Goal: Task Accomplishment & Management: Use online tool/utility

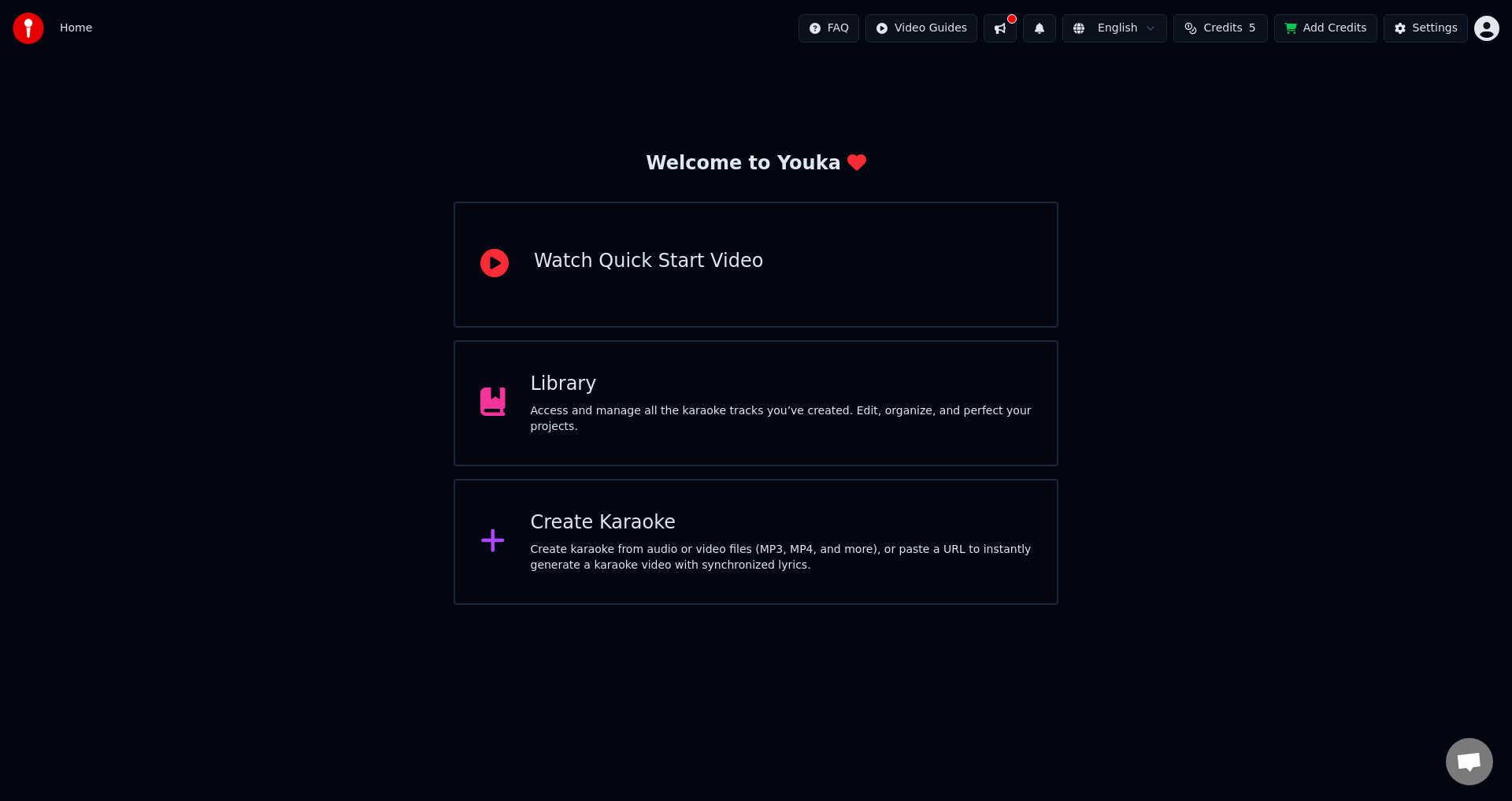
click at [270, 280] on div "Welcome to Youka Watch Quick Start Video Library Access and manage all the kara…" at bounding box center [756, 331] width 1512 height 549
click at [490, 288] on div "Watch Quick Start Video" at bounding box center [756, 264] width 605 height 126
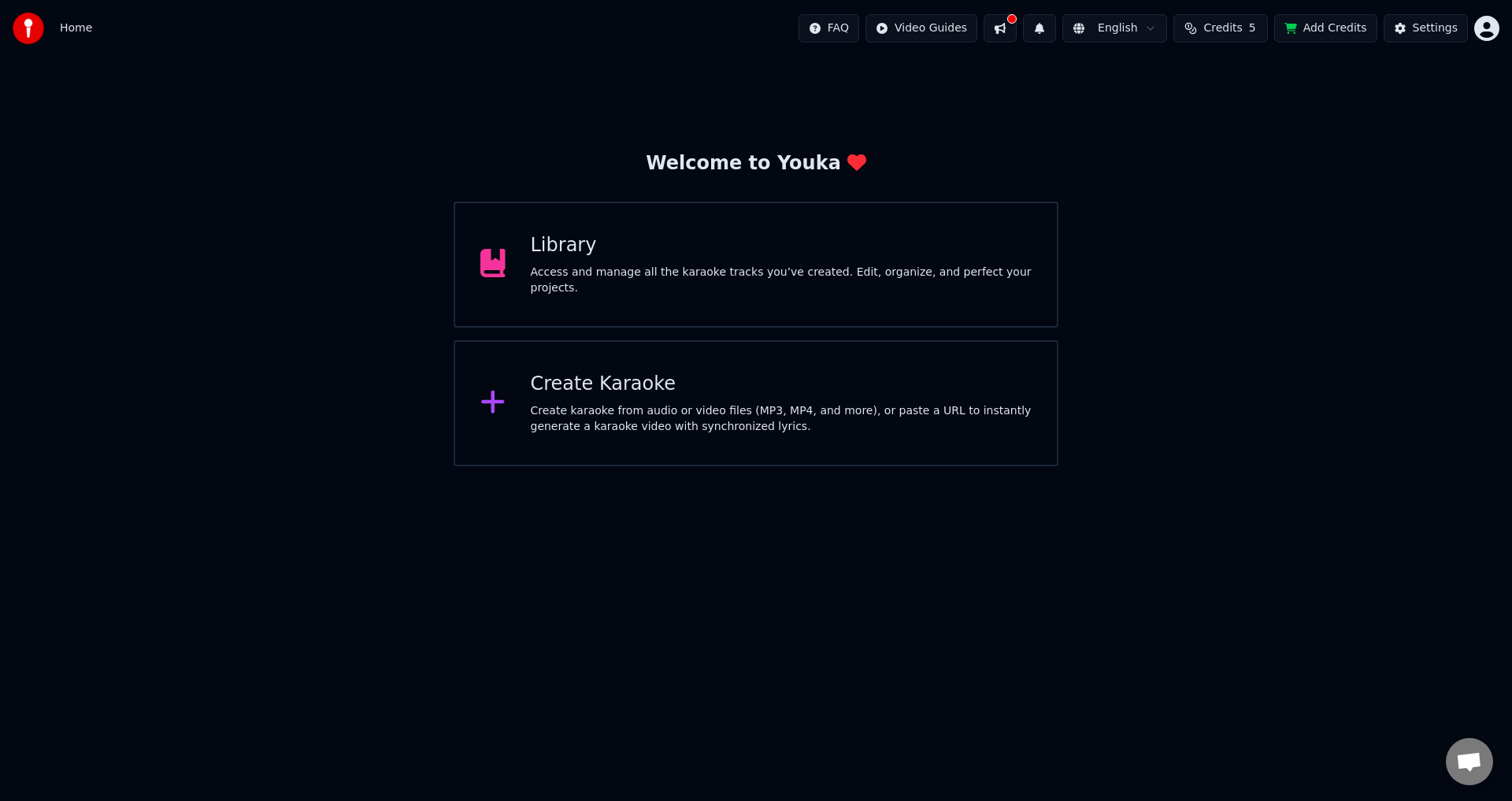
click at [706, 419] on div "Create karaoke from audio or video files (MP3, MP4, and more), or paste a URL t…" at bounding box center [781, 419] width 502 height 31
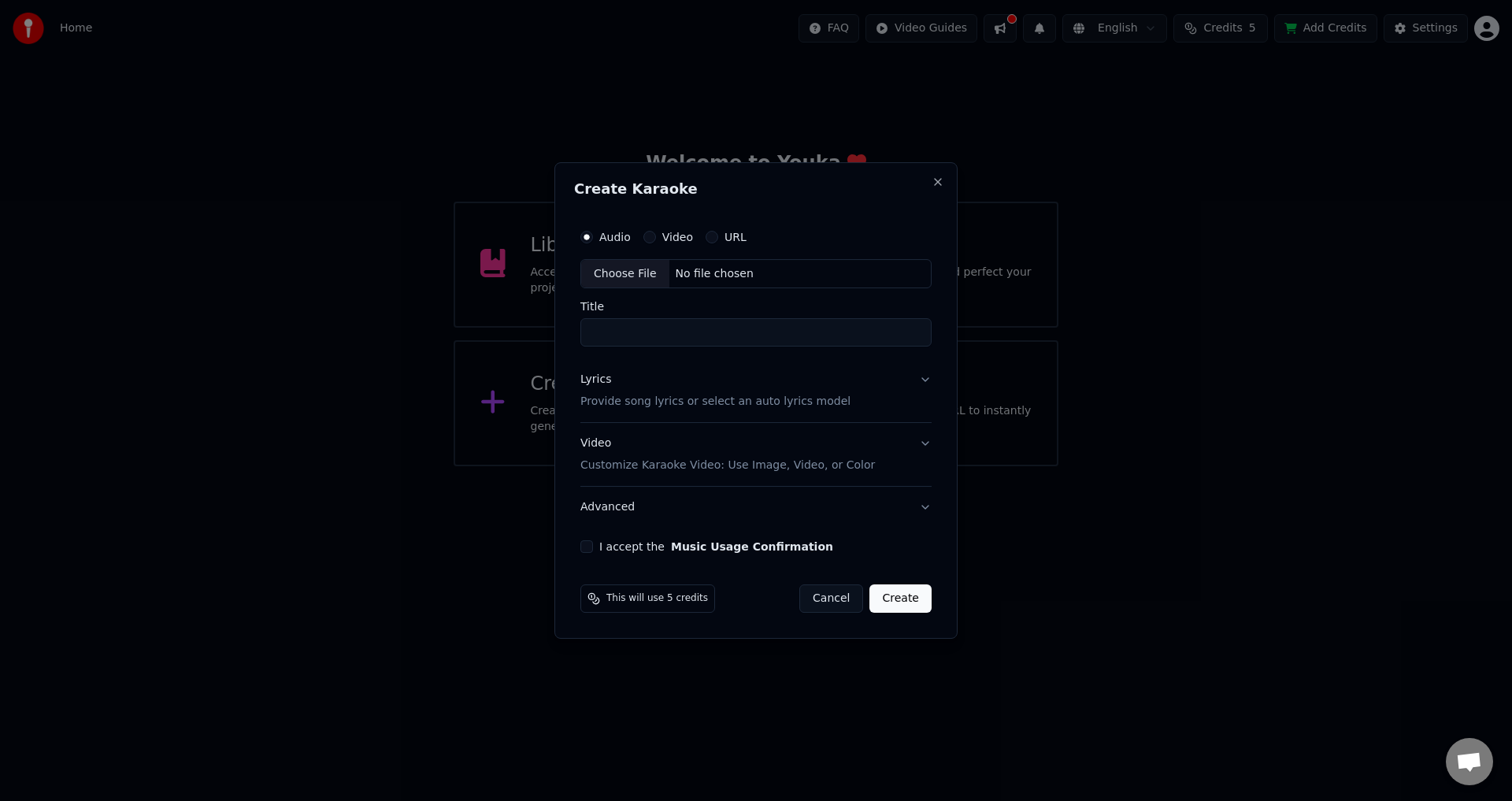
click at [922, 465] on button "Video Customize Karaoke Video: Use Image, Video, or Color" at bounding box center [756, 455] width 351 height 63
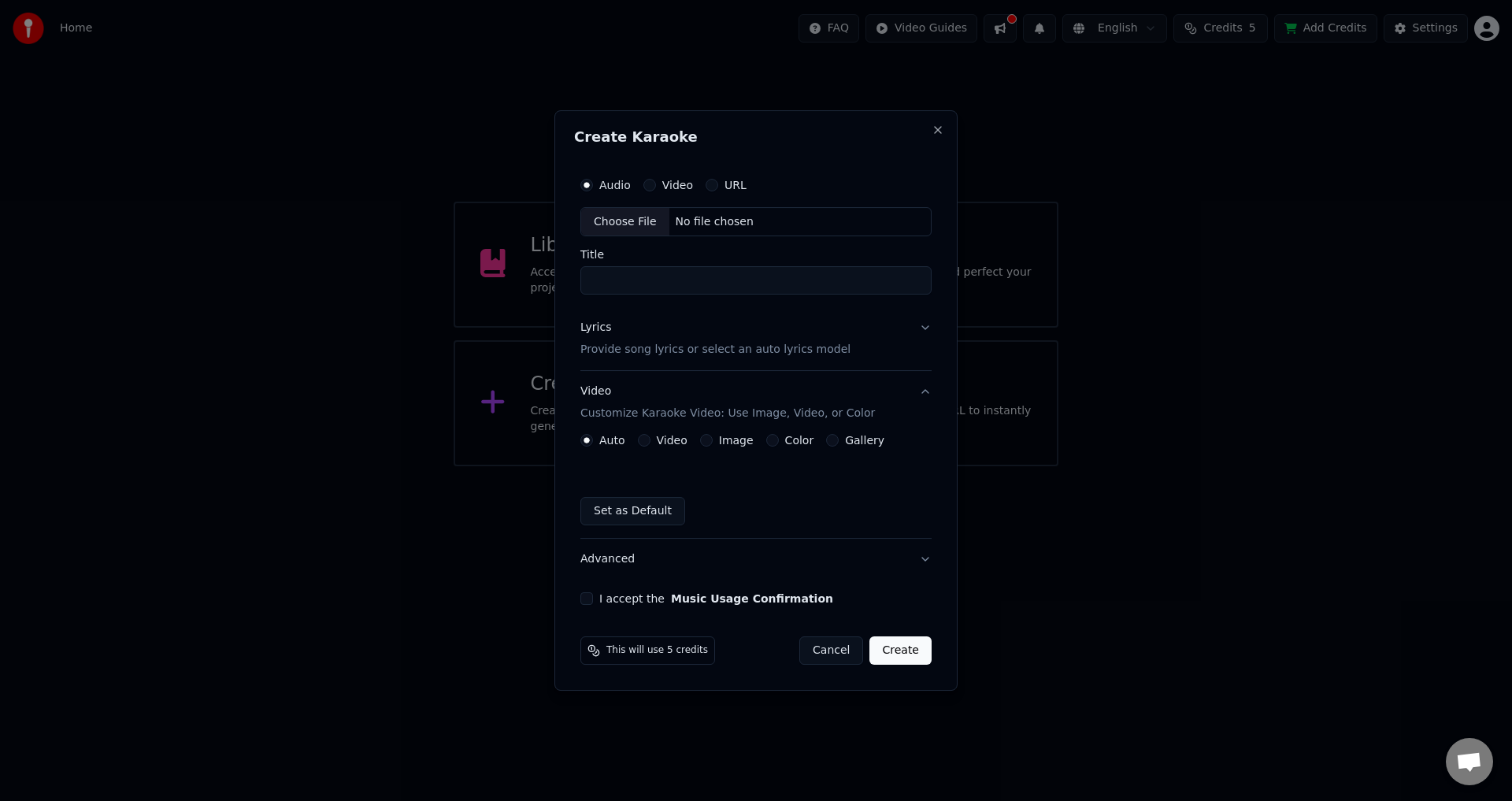
click at [623, 215] on div "Choose File" at bounding box center [625, 222] width 88 height 28
type input "**********"
drag, startPoint x: 698, startPoint y: 279, endPoint x: 550, endPoint y: 271, distance: 148.2
click at [550, 271] on body "**********" at bounding box center [756, 233] width 1512 height 466
click at [684, 324] on div "Lyrics Provide song lyrics or select an auto lyrics model" at bounding box center [712, 340] width 270 height 38
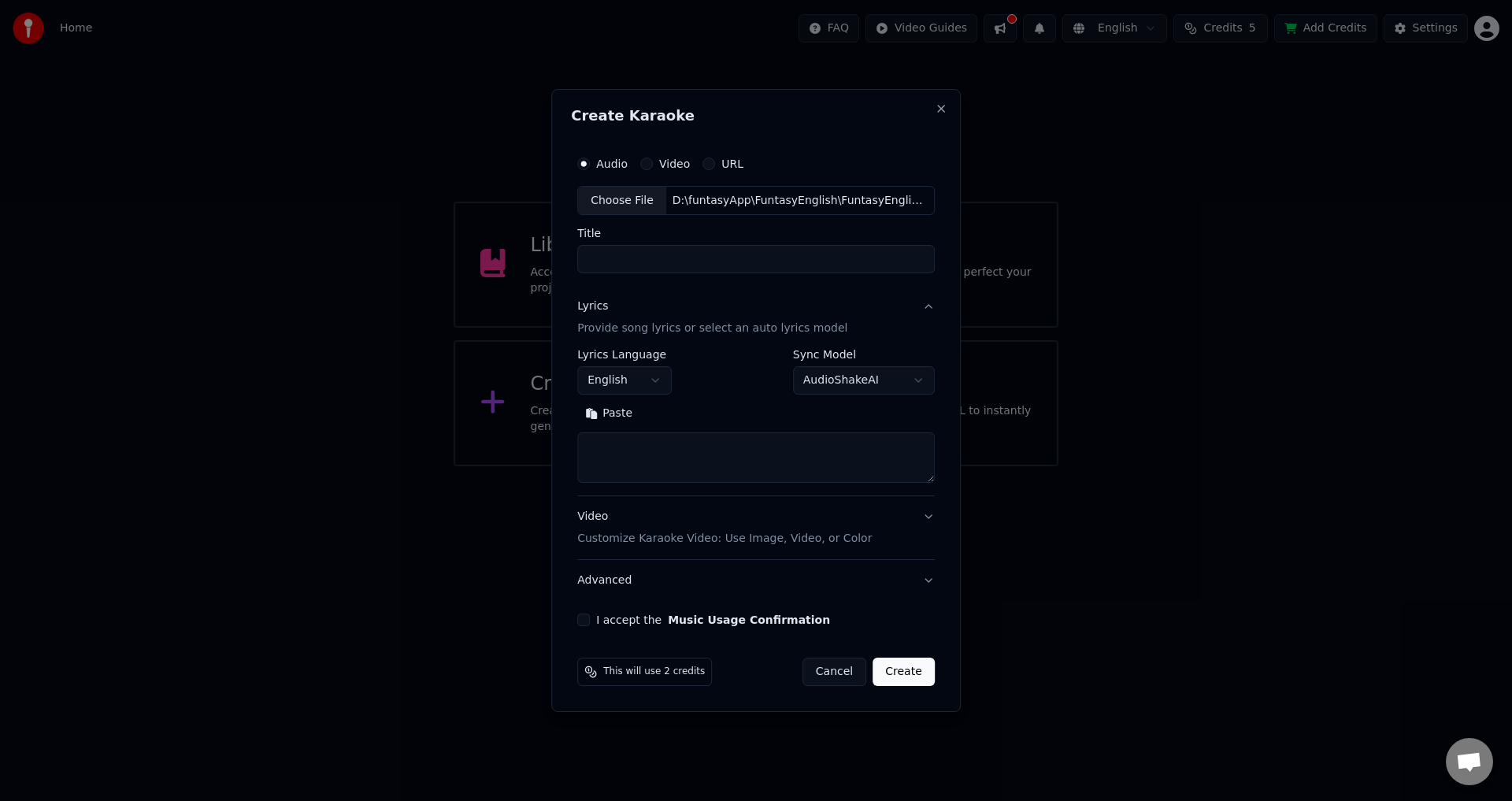
click at [623, 257] on input "Title" at bounding box center [756, 260] width 358 height 28
click at [817, 200] on div "D:\funtasyApp\FuntasyEnglish\FuntasyEnglish-frontend\public\data\2B\What is thi…" at bounding box center [800, 201] width 268 height 16
click at [609, 271] on input "Title" at bounding box center [756, 260] width 358 height 28
type input "**********"
click at [763, 317] on div "Lyrics Provide song lyrics or select an auto lyrics model" at bounding box center [712, 318] width 270 height 38
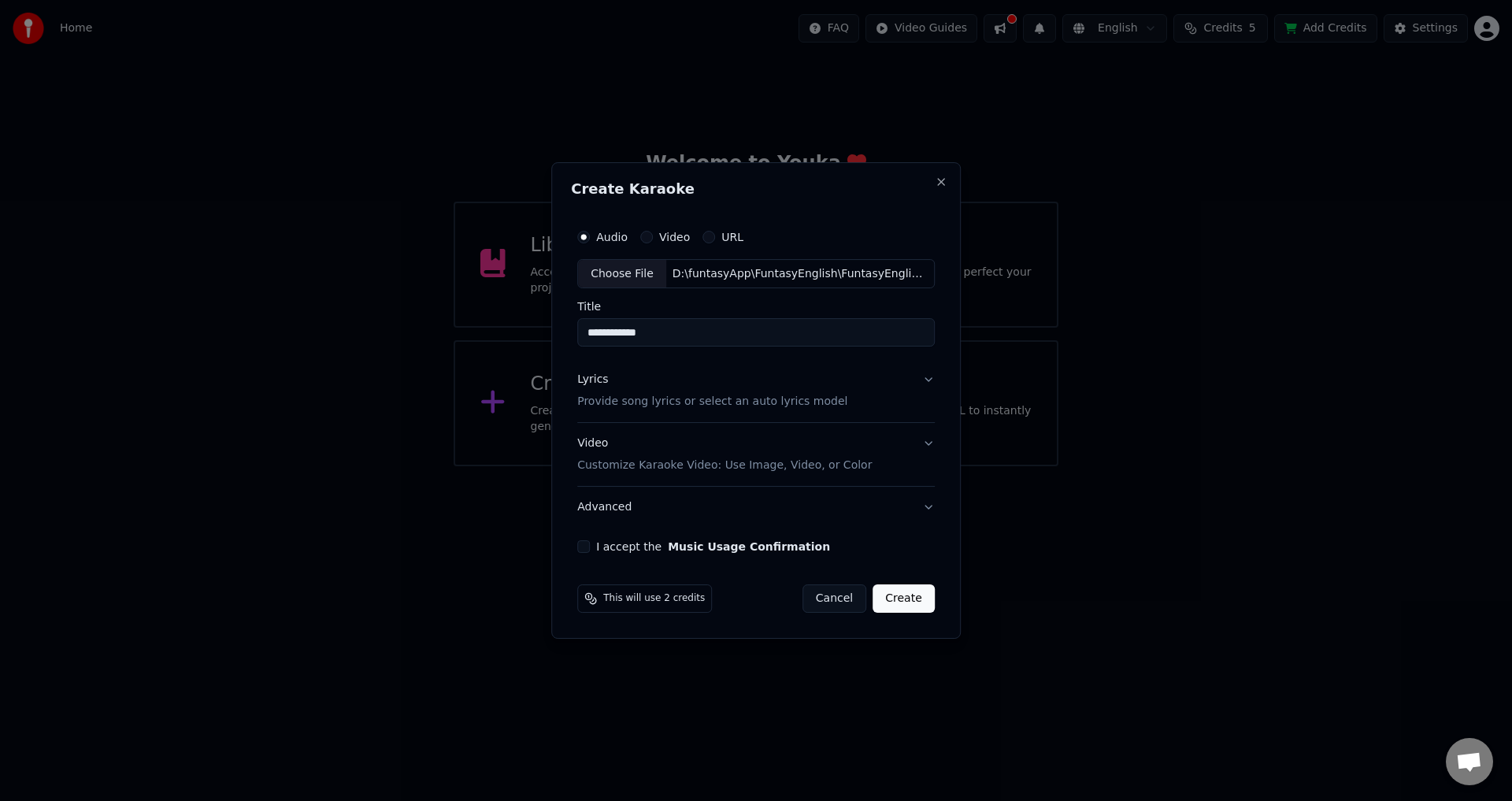
click at [714, 382] on div "Lyrics Provide song lyrics or select an auto lyrics model" at bounding box center [712, 391] width 270 height 38
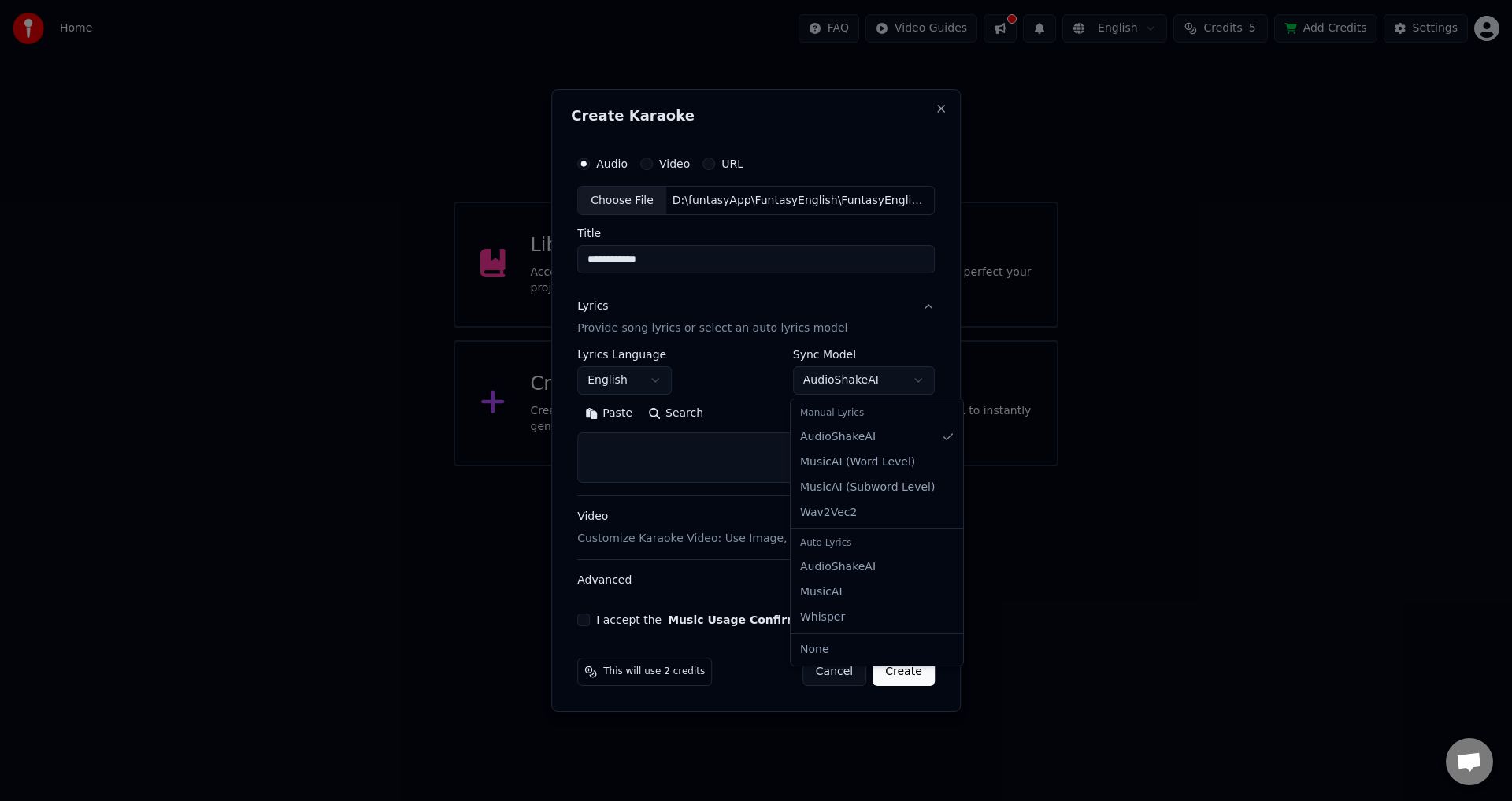
click at [843, 386] on body "**********" at bounding box center [756, 233] width 1512 height 466
click at [859, 381] on body "**********" at bounding box center [756, 233] width 1512 height 466
click at [643, 462] on textarea at bounding box center [756, 458] width 358 height 50
paste textarea "**********"
type textarea "**********"
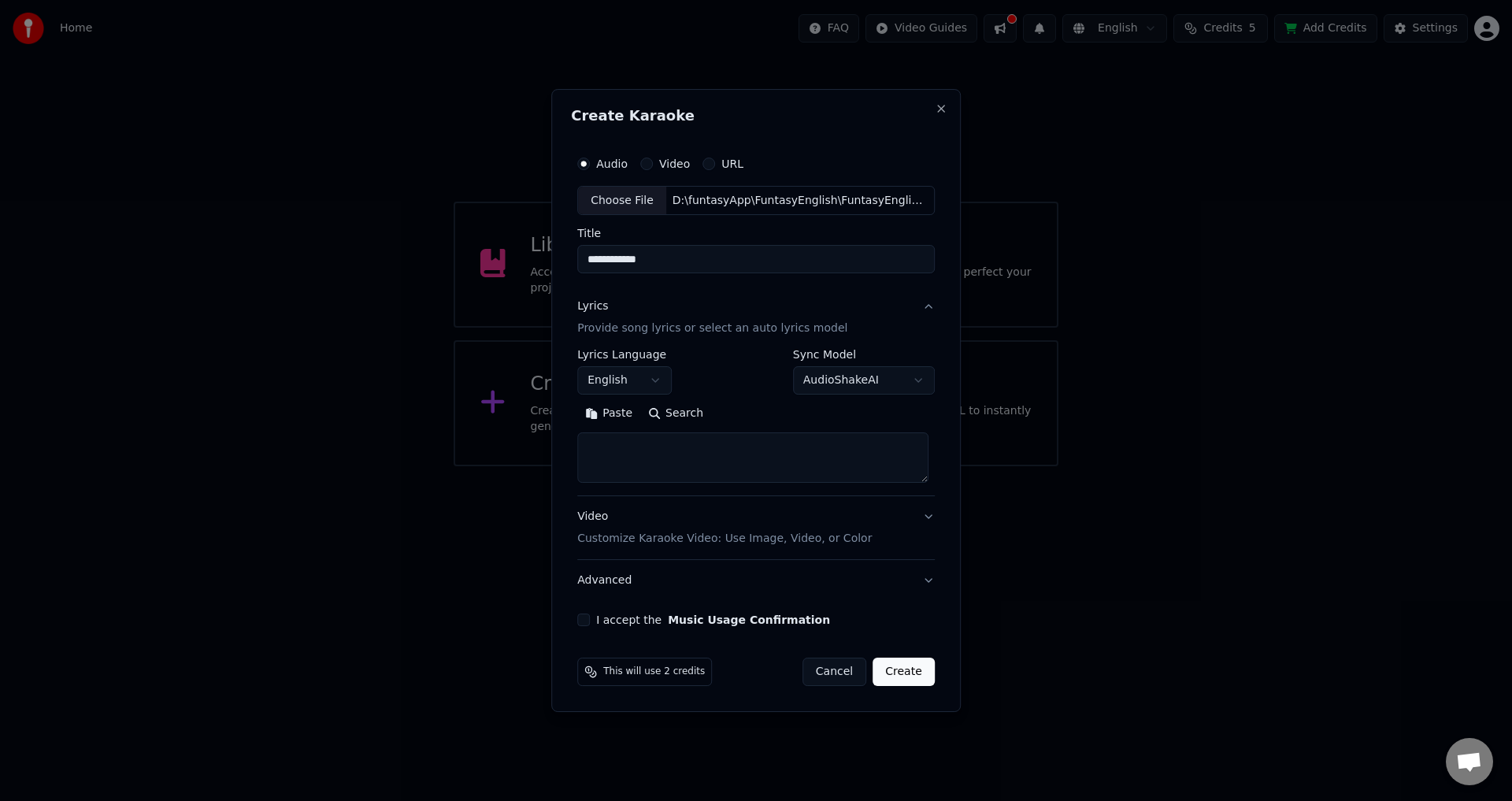
click at [646, 438] on textarea at bounding box center [752, 458] width 351 height 50
paste textarea "**********"
type textarea "**********"
click at [930, 518] on button "Video Customize Karaoke Video: Use Image, Video, or Color" at bounding box center [756, 528] width 358 height 63
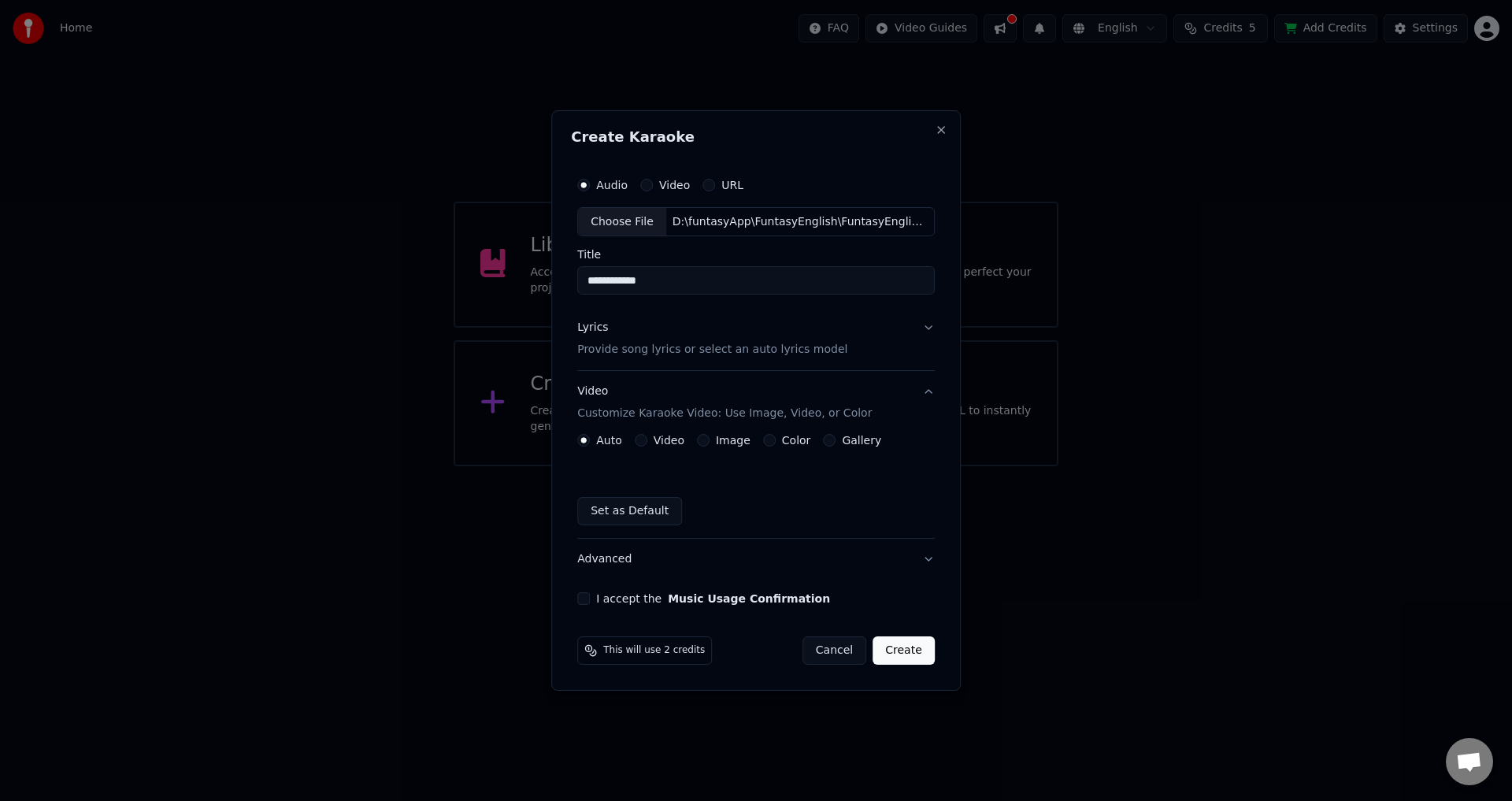
click at [644, 437] on button "Video" at bounding box center [640, 440] width 12 height 12
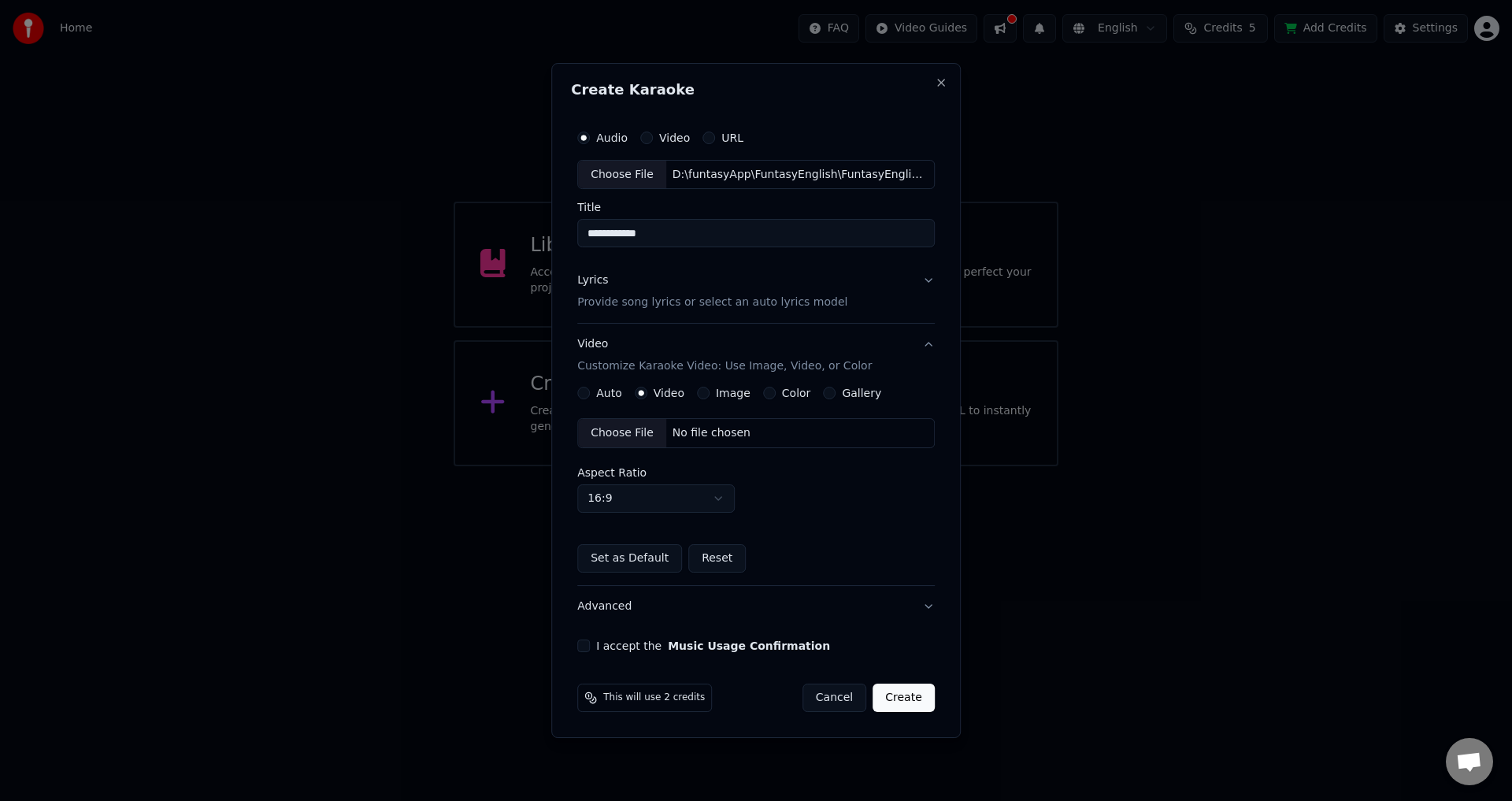
click at [629, 440] on div "Choose File" at bounding box center [622, 433] width 88 height 28
click at [590, 648] on button "I accept the Music Usage Confirmation" at bounding box center [583, 646] width 12 height 12
click at [679, 697] on span "This will use 2 credits" at bounding box center [654, 697] width 102 height 12
click at [889, 697] on button "Create" at bounding box center [904, 697] width 62 height 28
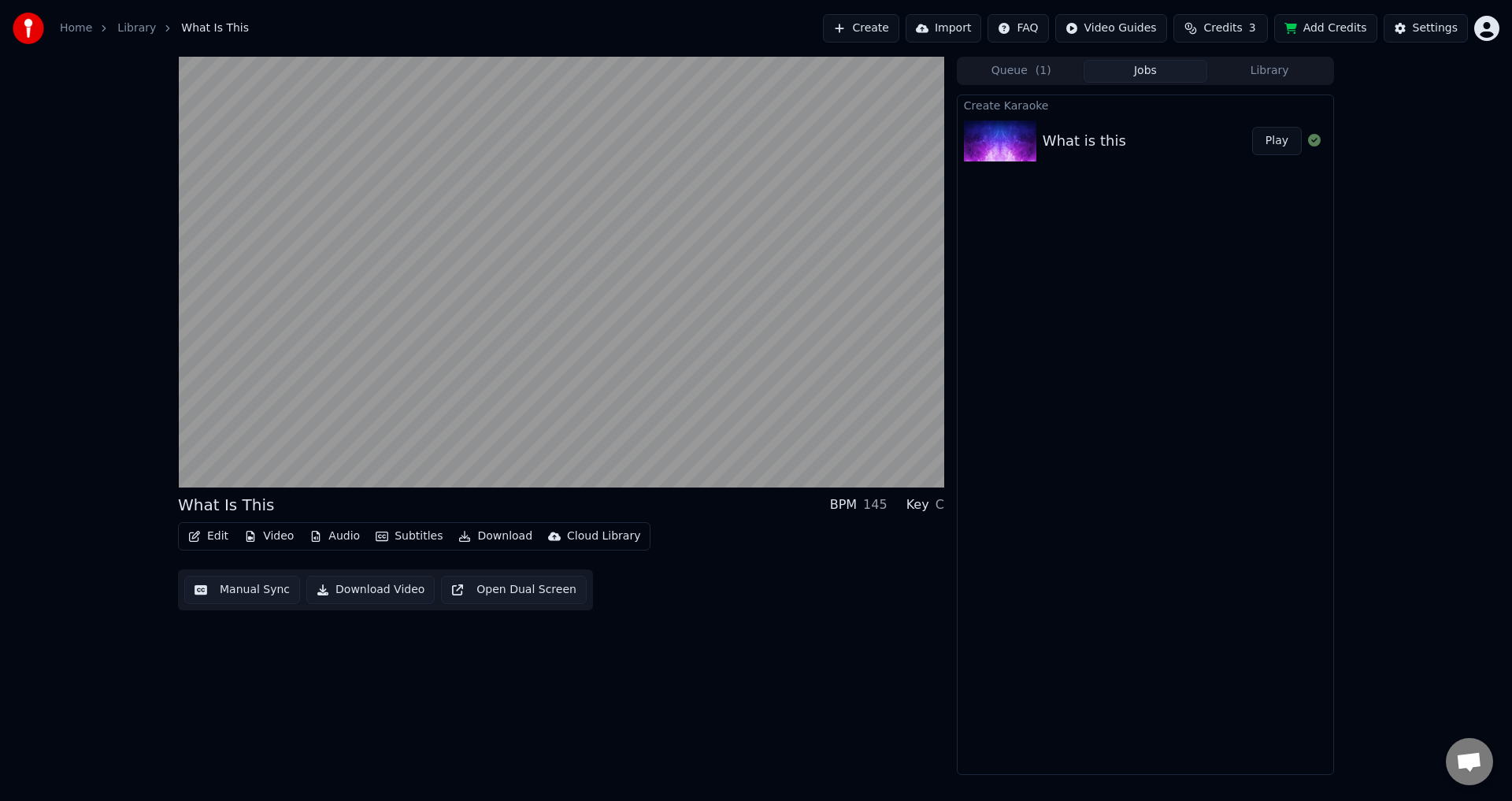
click at [177, 719] on div "What Is This BPM 145 Key C Edit Video Audio Subtitles Download Cloud Library Ma…" at bounding box center [756, 415] width 1181 height 718
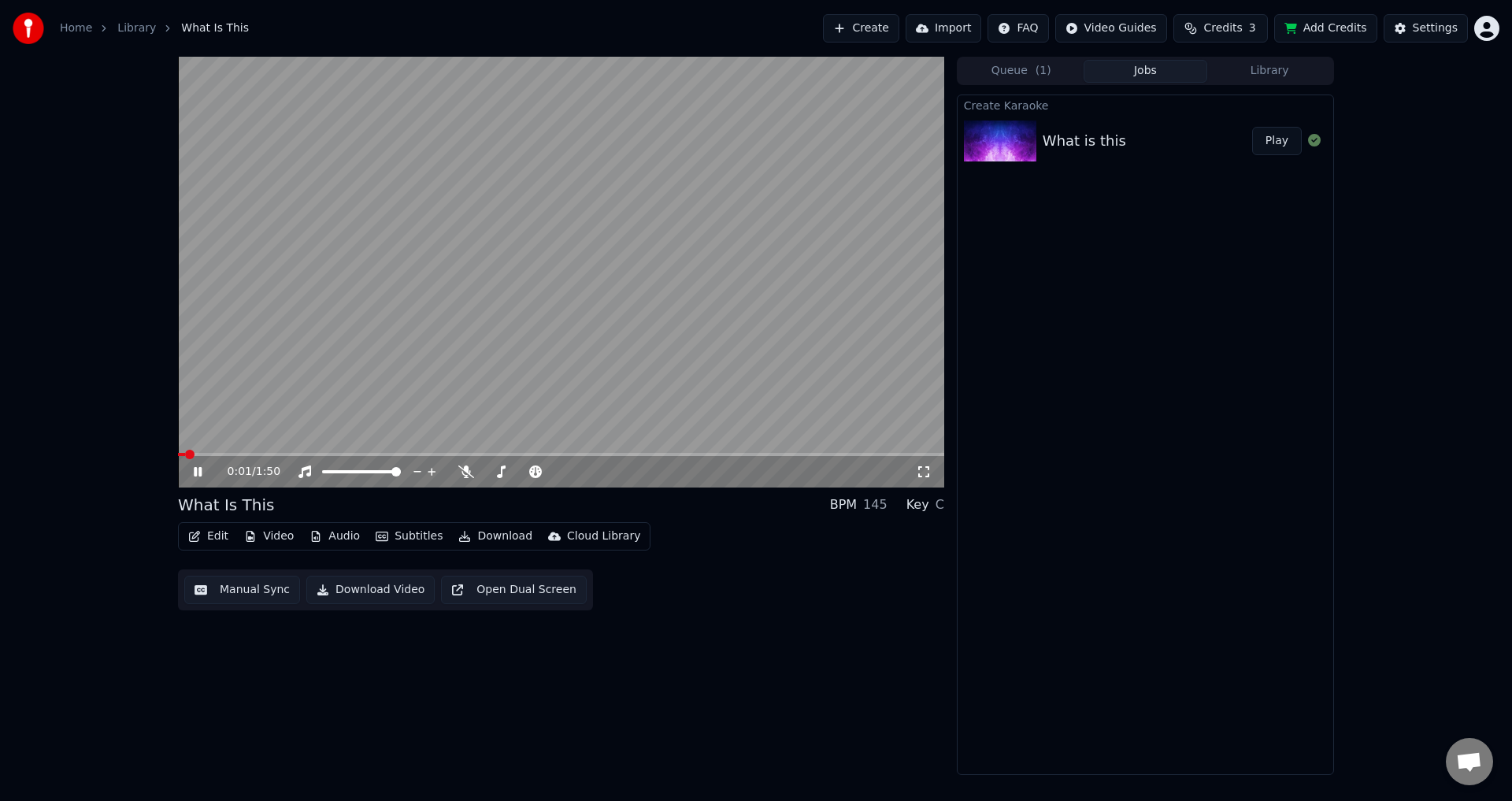
click at [178, 456] on span at bounding box center [181, 455] width 7 height 3
click at [534, 472] on span at bounding box center [523, 472] width 79 height 3
click at [534, 475] on span at bounding box center [534, 471] width 9 height 9
click at [370, 475] on span at bounding box center [368, 471] width 9 height 9
drag, startPoint x: 205, startPoint y: 452, endPoint x: 184, endPoint y: 454, distance: 21.1
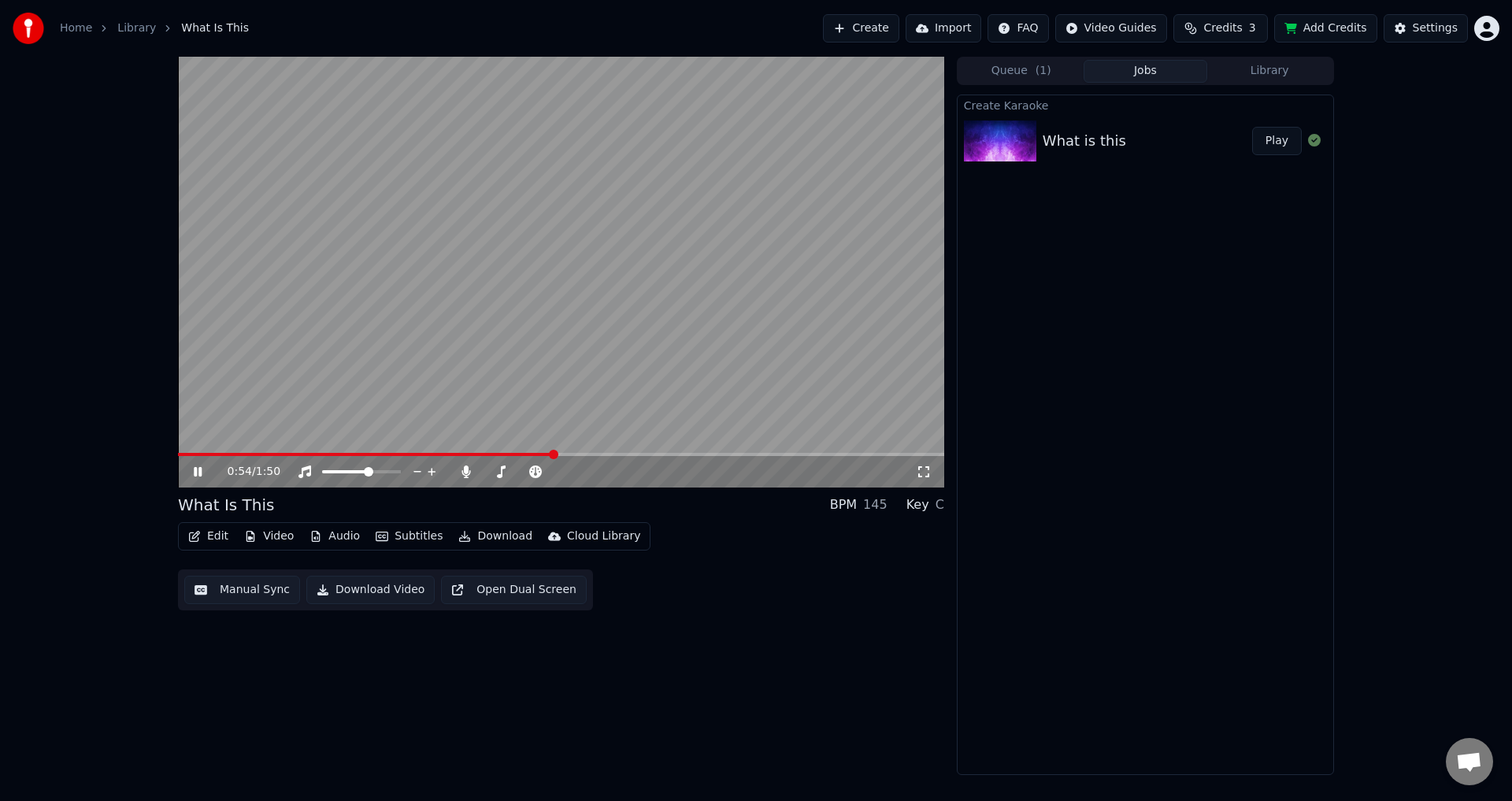
click at [184, 454] on div "0:54 / 1:50" at bounding box center [561, 272] width 766 height 431
click at [178, 453] on span at bounding box center [178, 455] width 0 height 3
click at [197, 474] on icon at bounding box center [197, 471] width 9 height 11
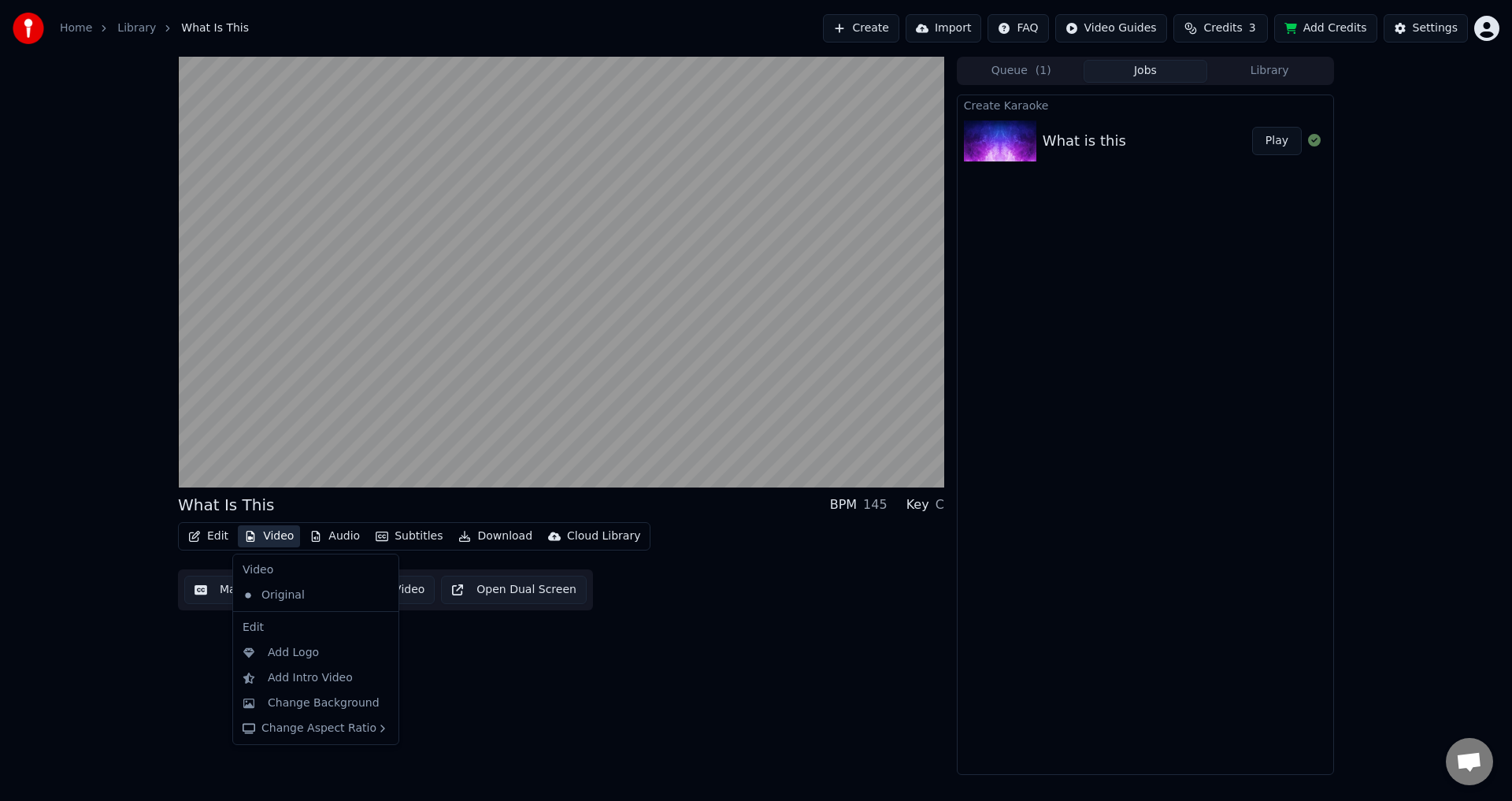
click at [270, 535] on button "Video" at bounding box center [269, 536] width 62 height 22
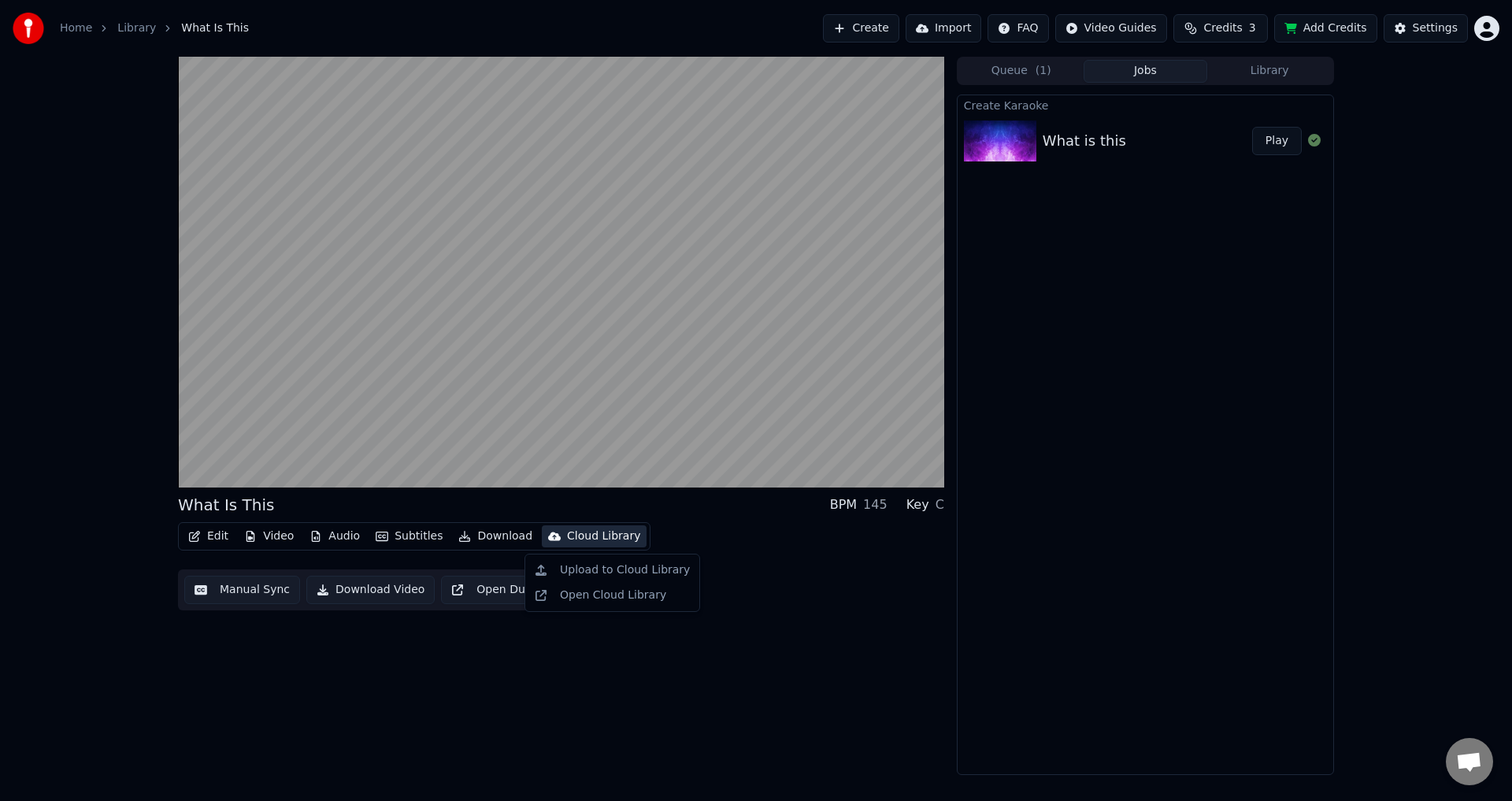
click at [823, 598] on div "Edit Video Audio Subtitles Download Cloud Library Manual Sync Download Video Op…" at bounding box center [561, 566] width 766 height 88
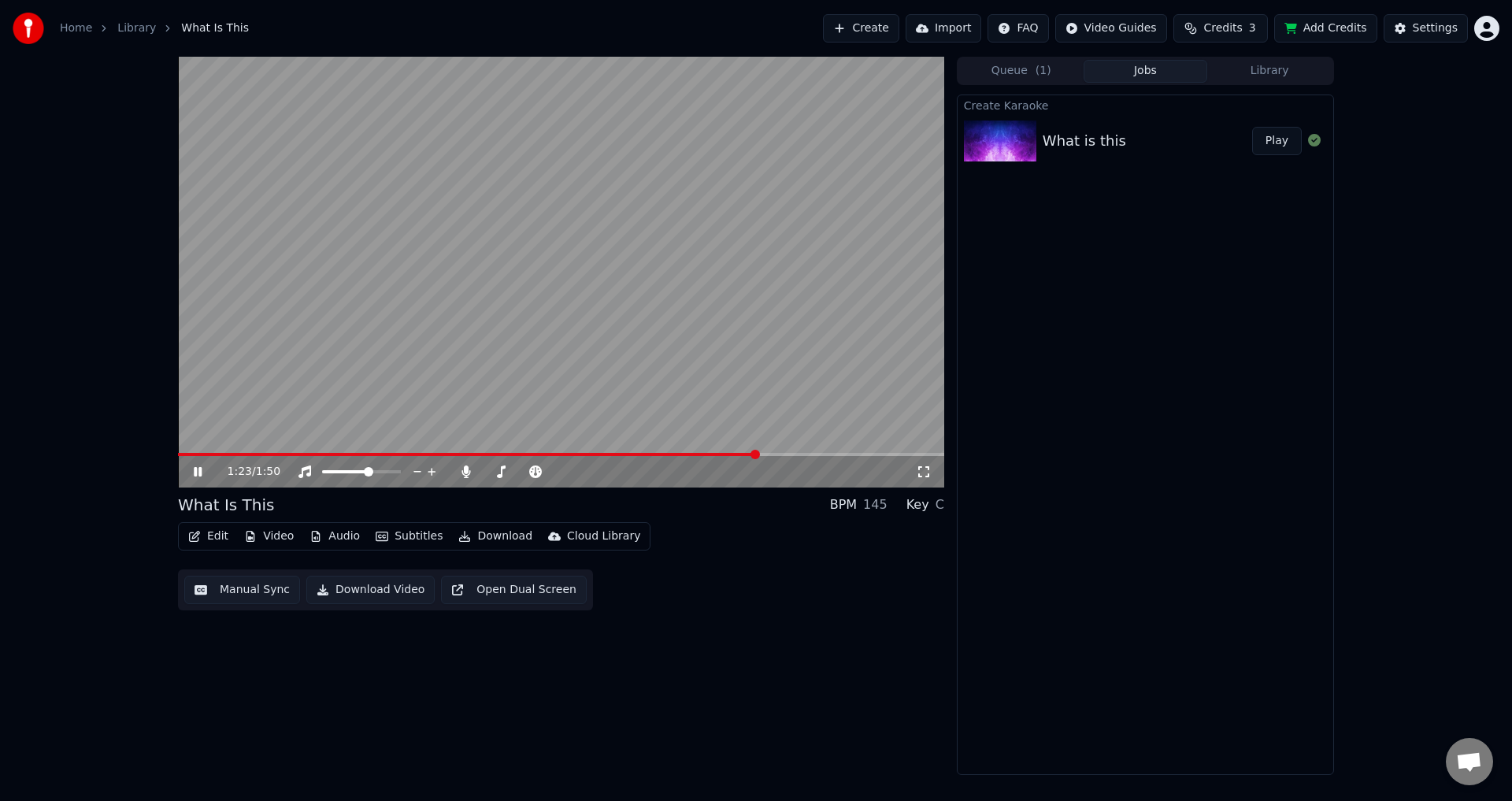
click at [838, 457] on div "1:23 / 1:50" at bounding box center [561, 472] width 766 height 31
click at [839, 456] on span at bounding box center [561, 455] width 766 height 3
click at [506, 386] on video at bounding box center [561, 272] width 766 height 431
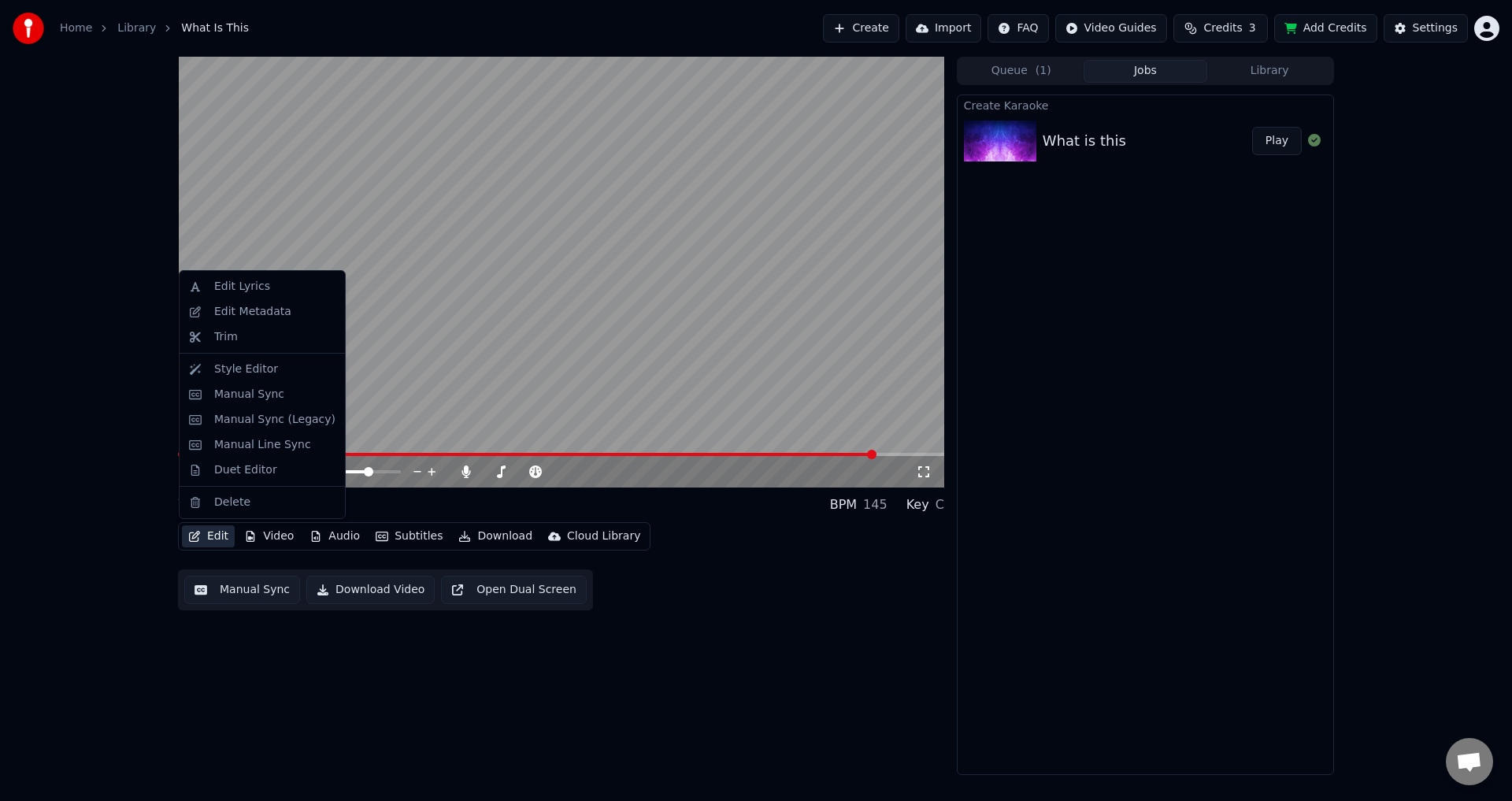
click at [211, 538] on button "Edit" at bounding box center [208, 536] width 53 height 22
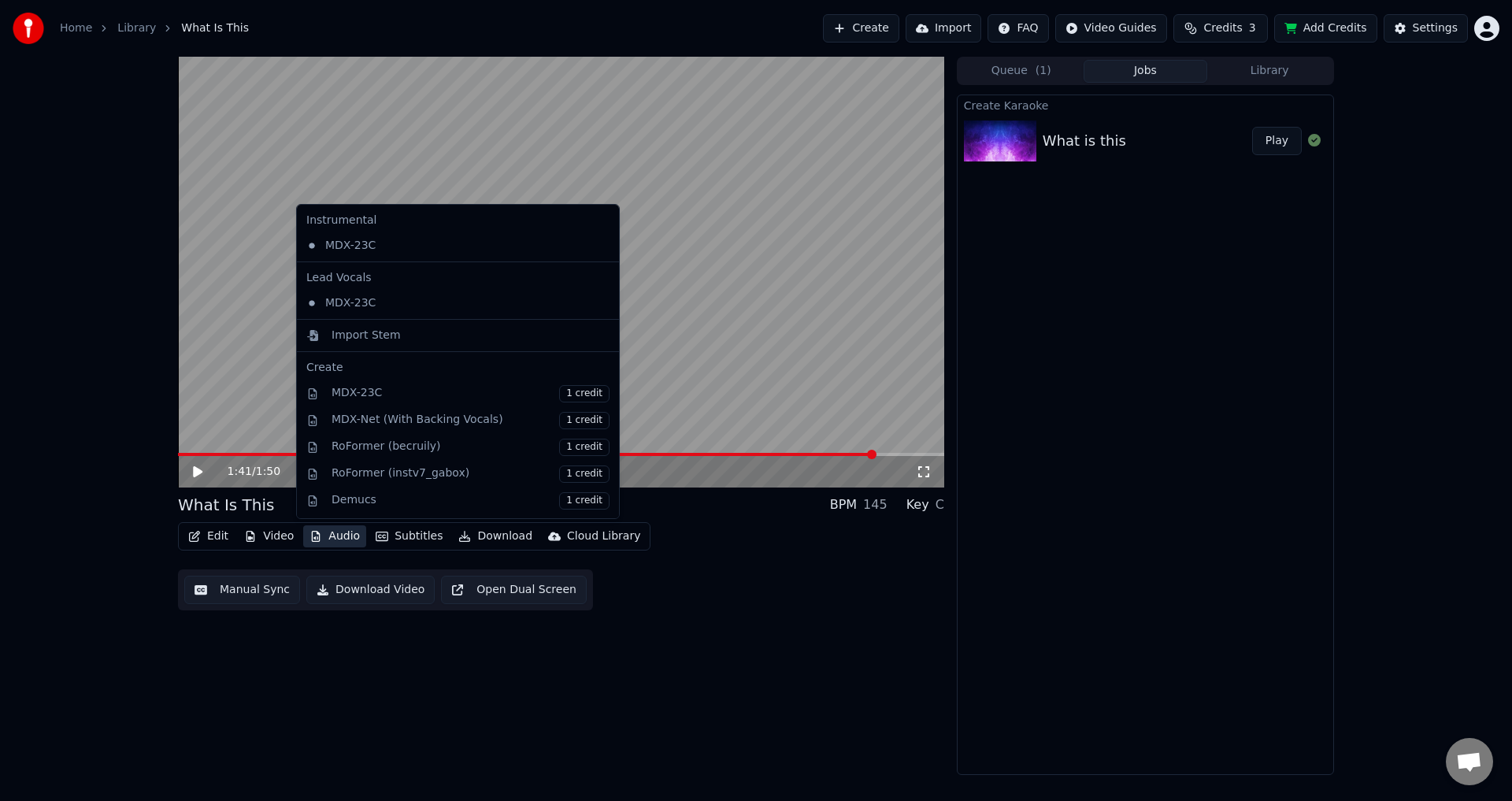
click at [756, 618] on div "1:41 / 1:50 What Is This BPM 145 Key C Edit Video Audio Subtitles Download Clou…" at bounding box center [561, 415] width 766 height 718
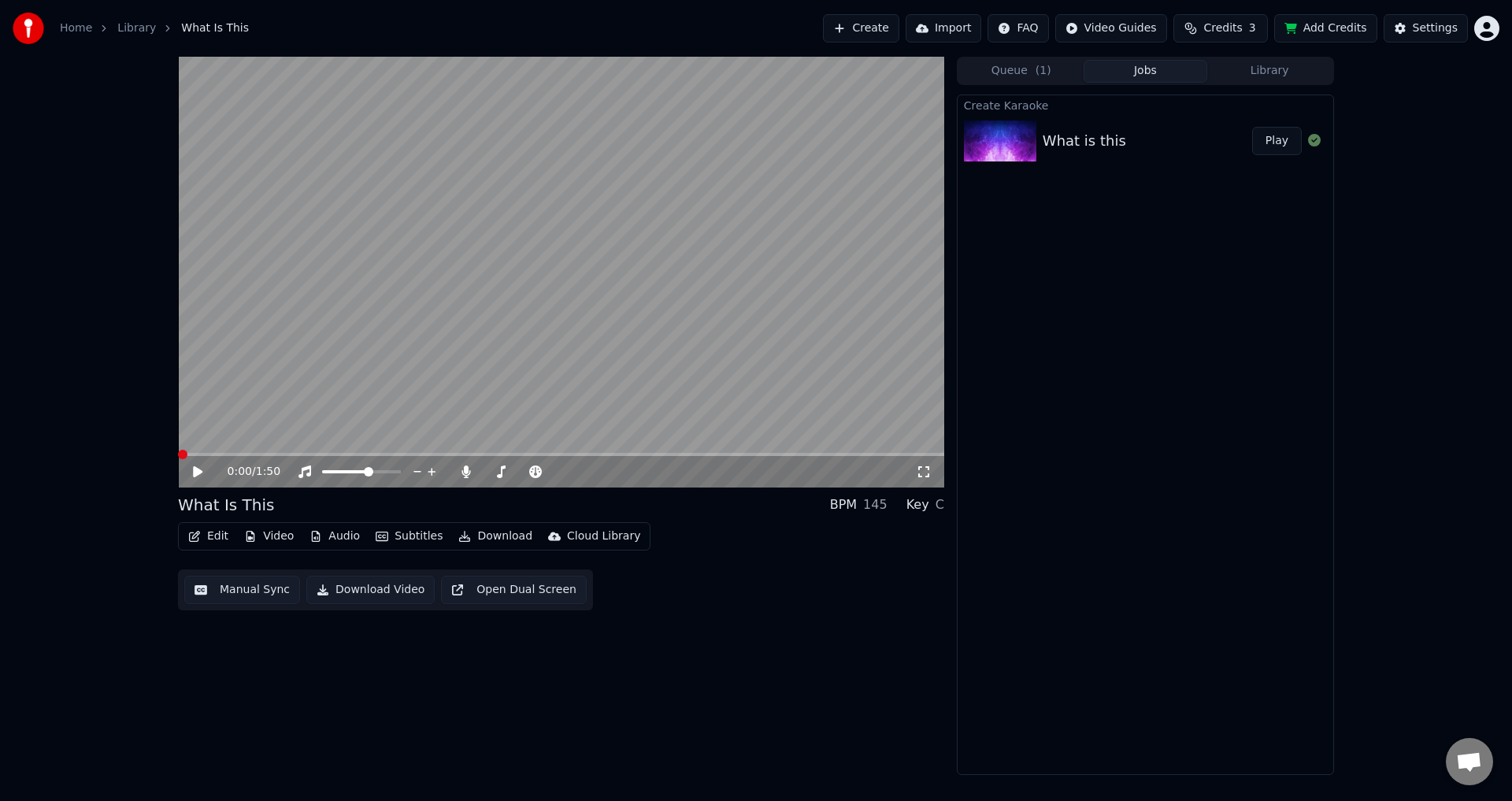
click at [178, 456] on span at bounding box center [178, 455] width 0 height 3
click at [178, 456] on span at bounding box center [182, 454] width 9 height 9
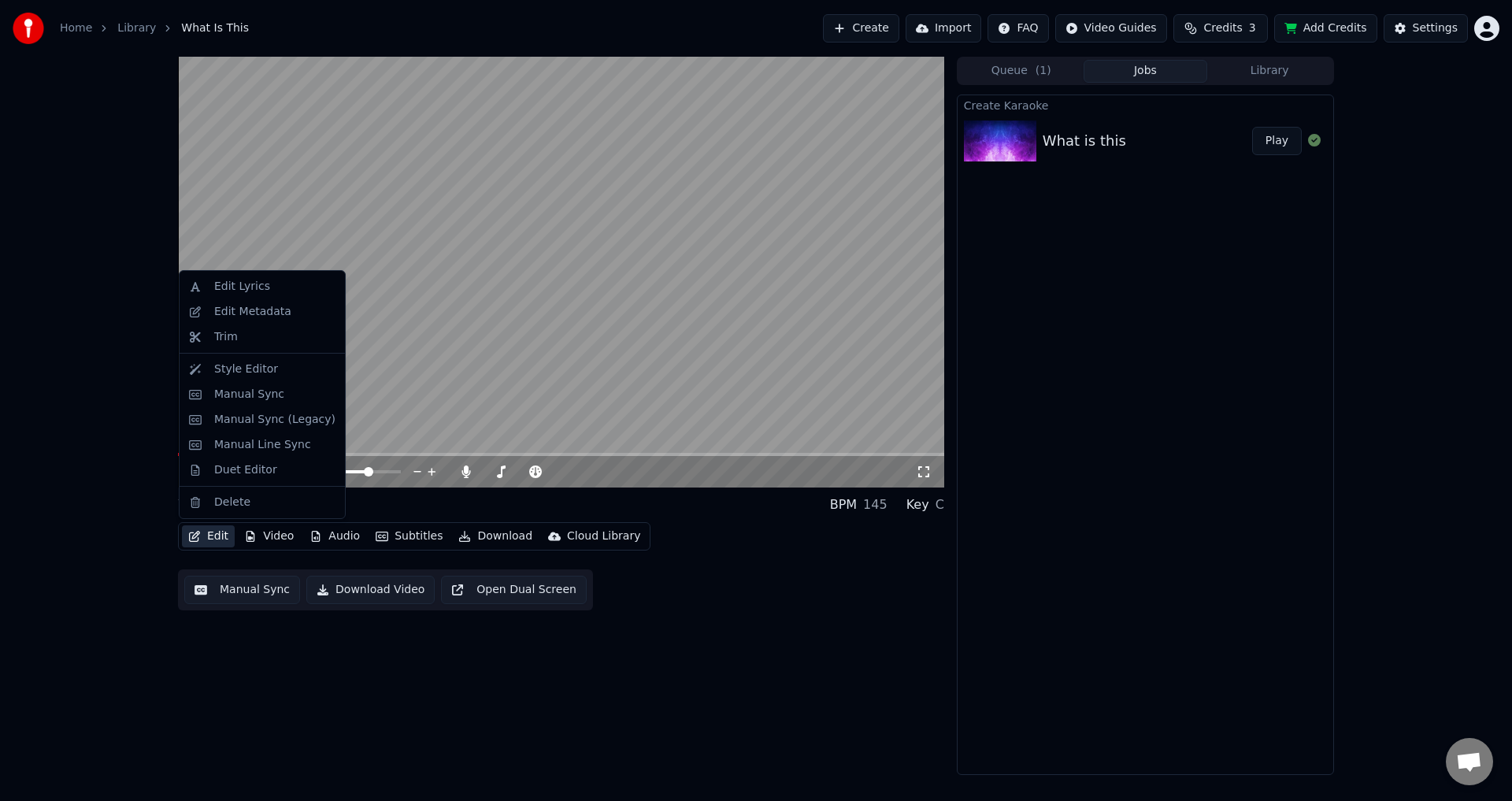
click at [215, 539] on button "Edit" at bounding box center [208, 536] width 53 height 22
click at [241, 332] on div "Trim" at bounding box center [274, 336] width 121 height 16
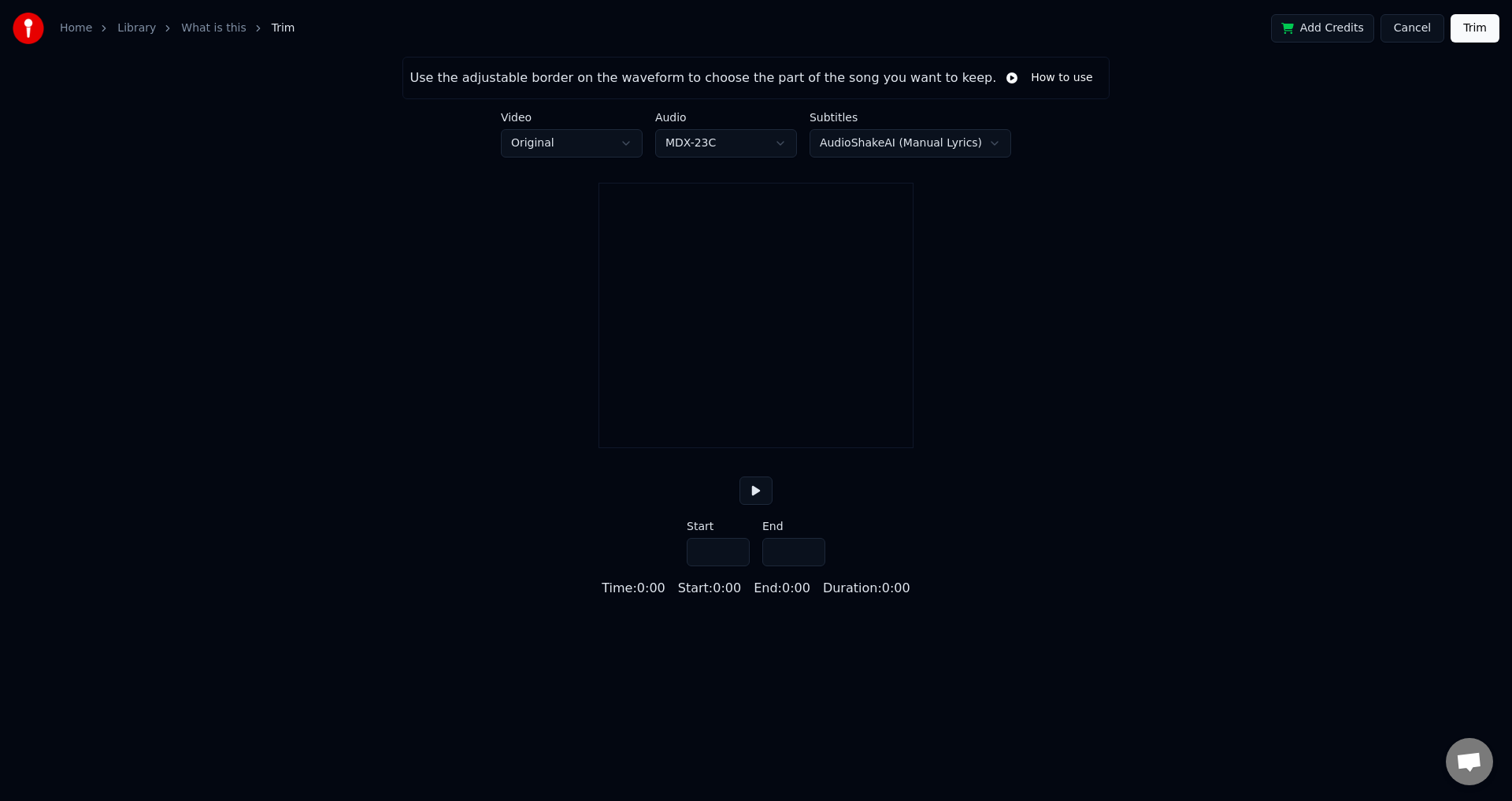
type input "*****"
click at [732, 141] on html "Home Library What is this Trim Add Credits Cancel Trim Use the adjustable borde…" at bounding box center [756, 299] width 1512 height 598
click at [586, 146] on html "Home Library What is this Trim Add Credits Cancel Trim Use the adjustable borde…" at bounding box center [756, 299] width 1512 height 598
click at [586, 145] on html "Home Library What is this Trim Add Credits Cancel Trim Use the adjustable borde…" at bounding box center [756, 299] width 1512 height 598
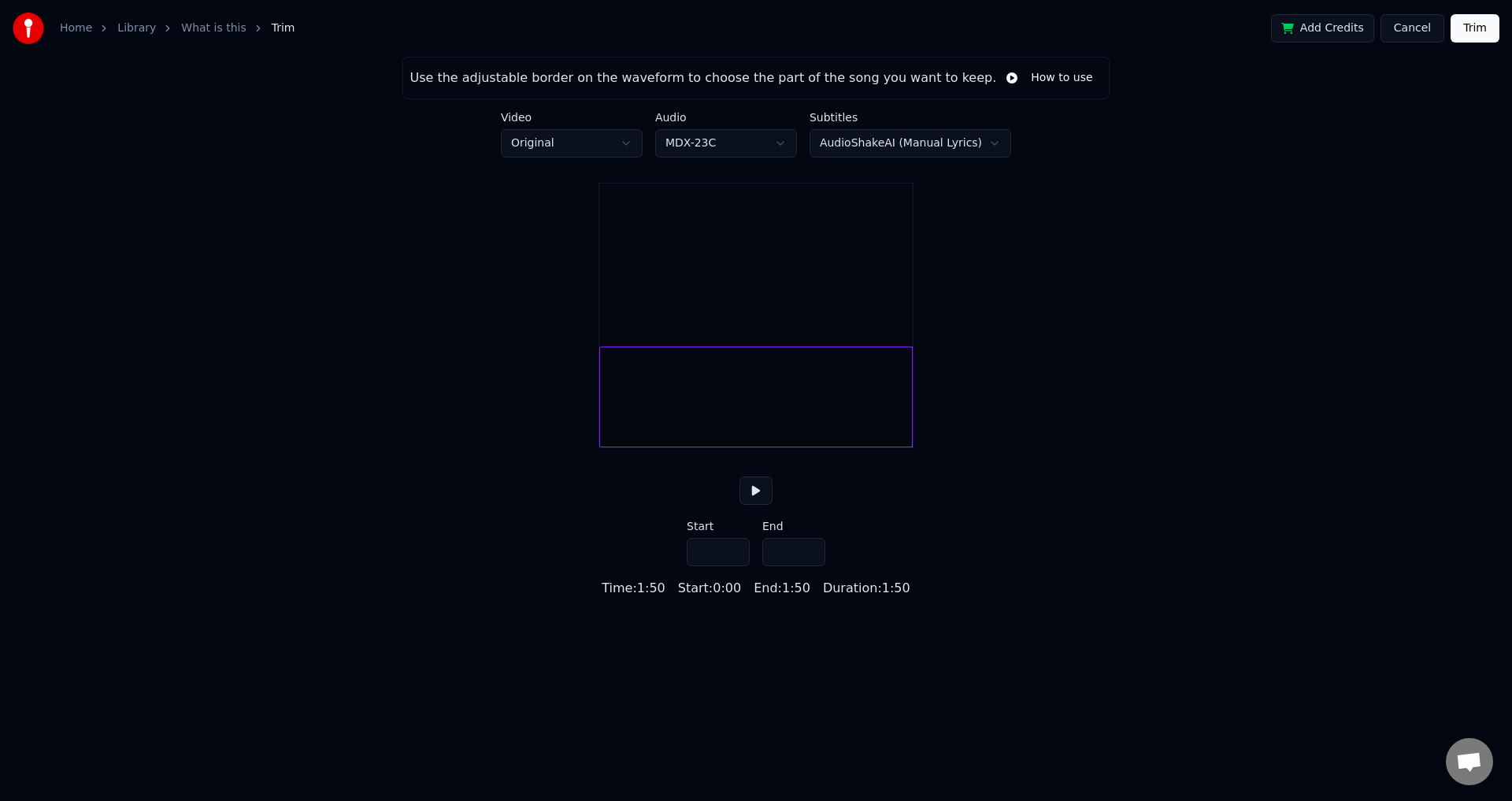
click at [206, 28] on link "What is this" at bounding box center [213, 28] width 65 height 16
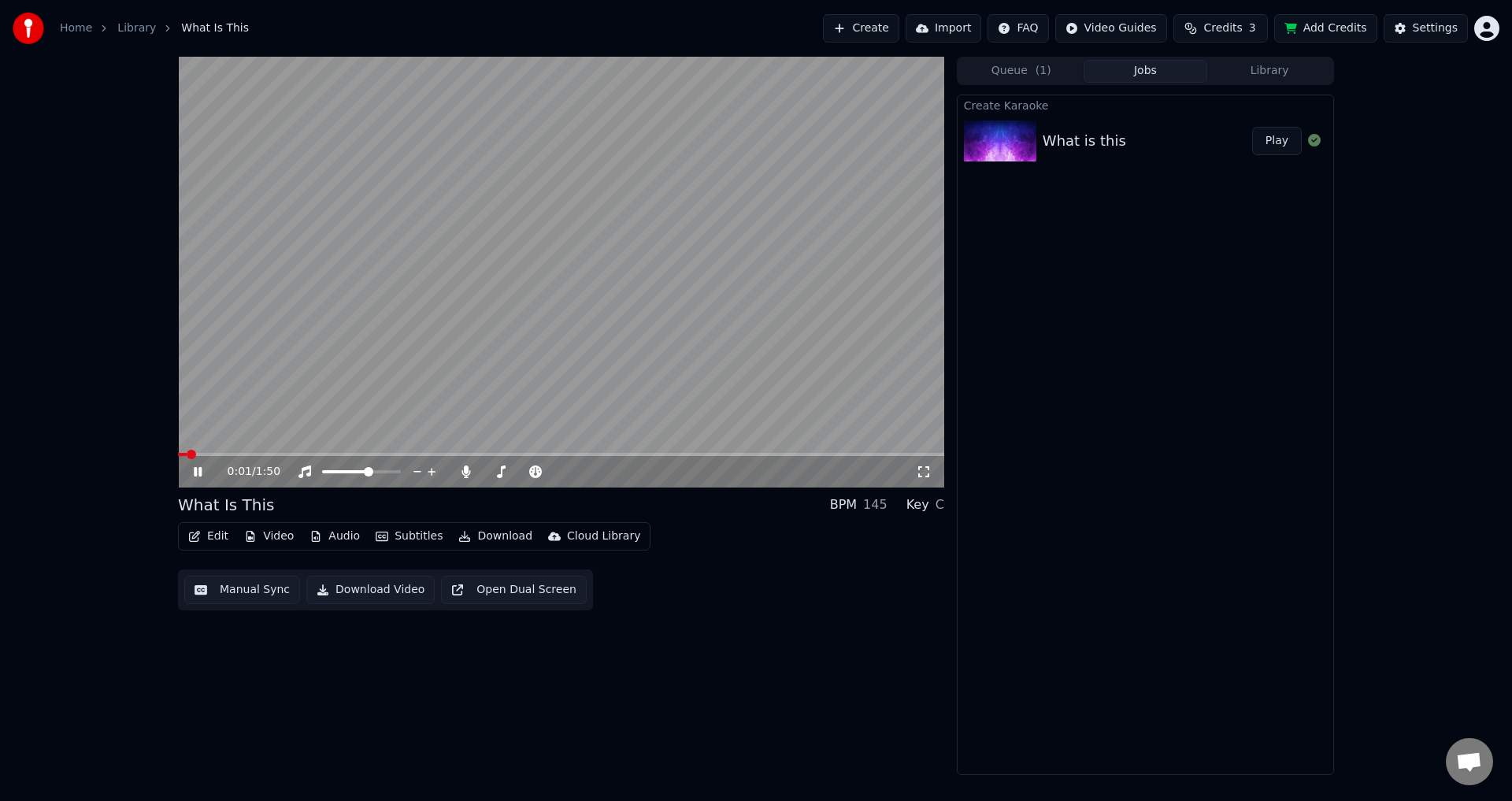
click at [585, 328] on video at bounding box center [561, 272] width 766 height 431
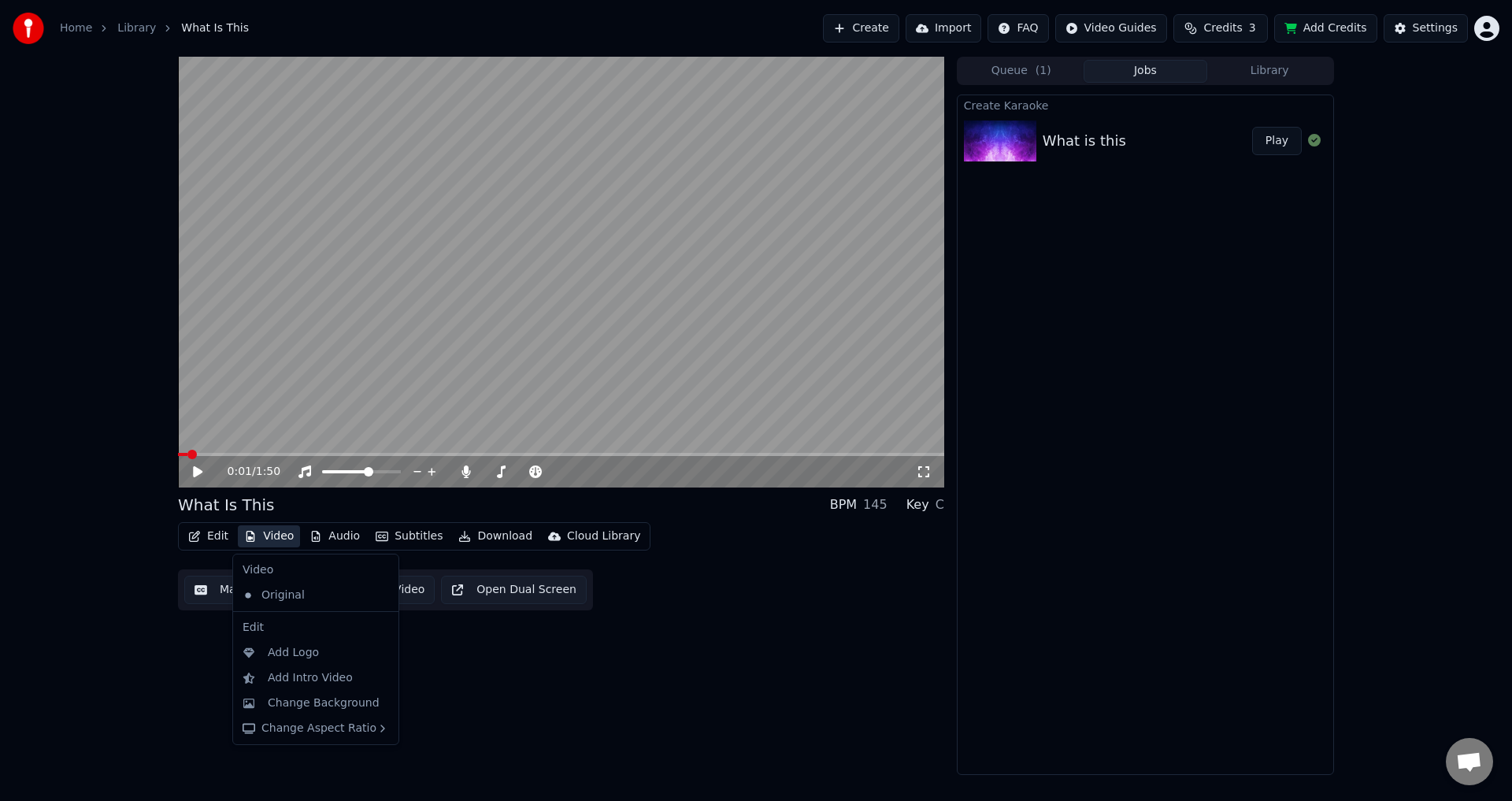
click at [264, 532] on button "Video" at bounding box center [269, 536] width 62 height 22
click at [482, 693] on div "0:01 / 1:50 What Is This BPM 145 Key C Edit Video Audio Subtitles Download Clou…" at bounding box center [561, 415] width 766 height 718
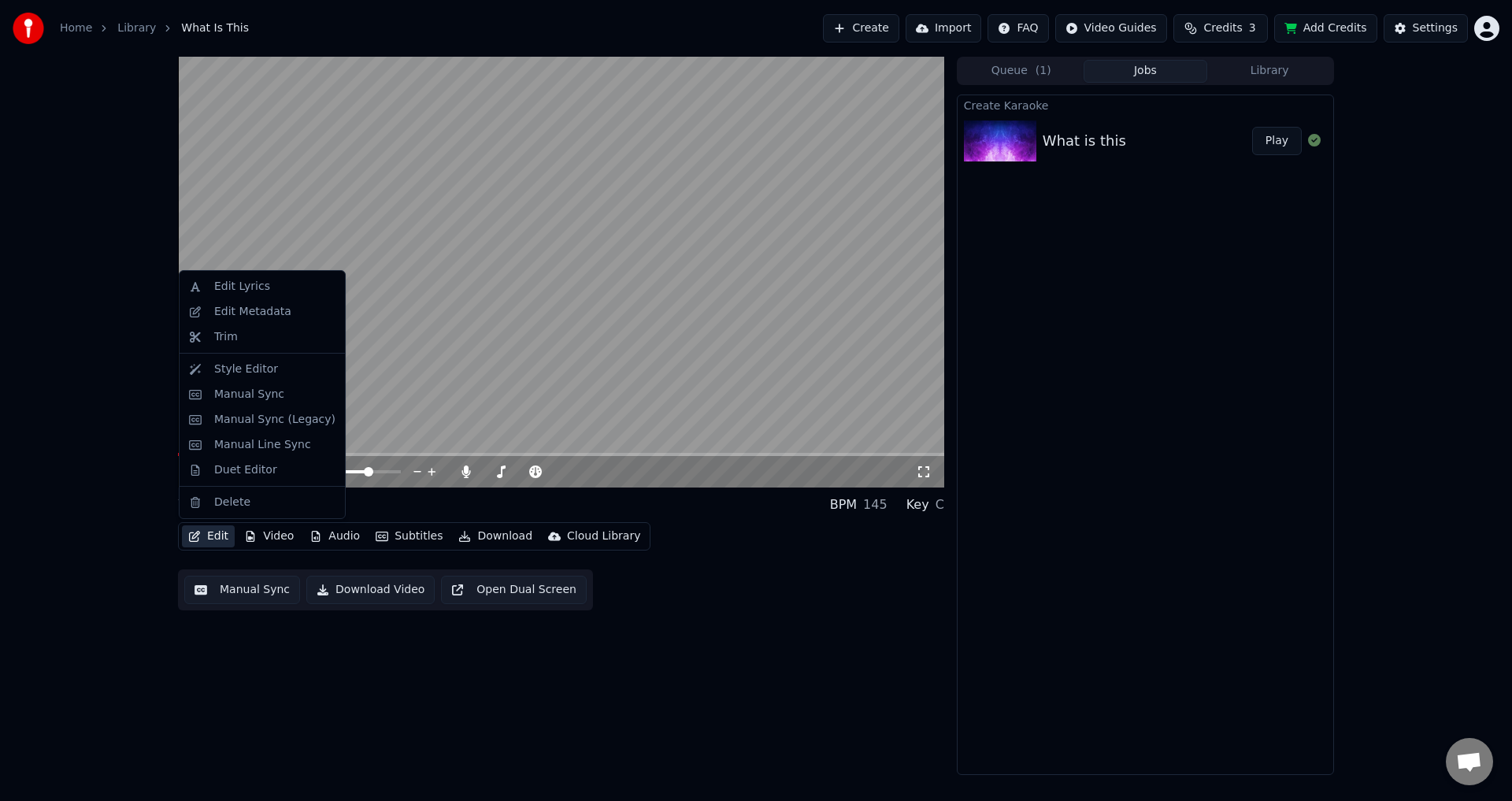
click at [220, 537] on button "Edit" at bounding box center [208, 536] width 53 height 22
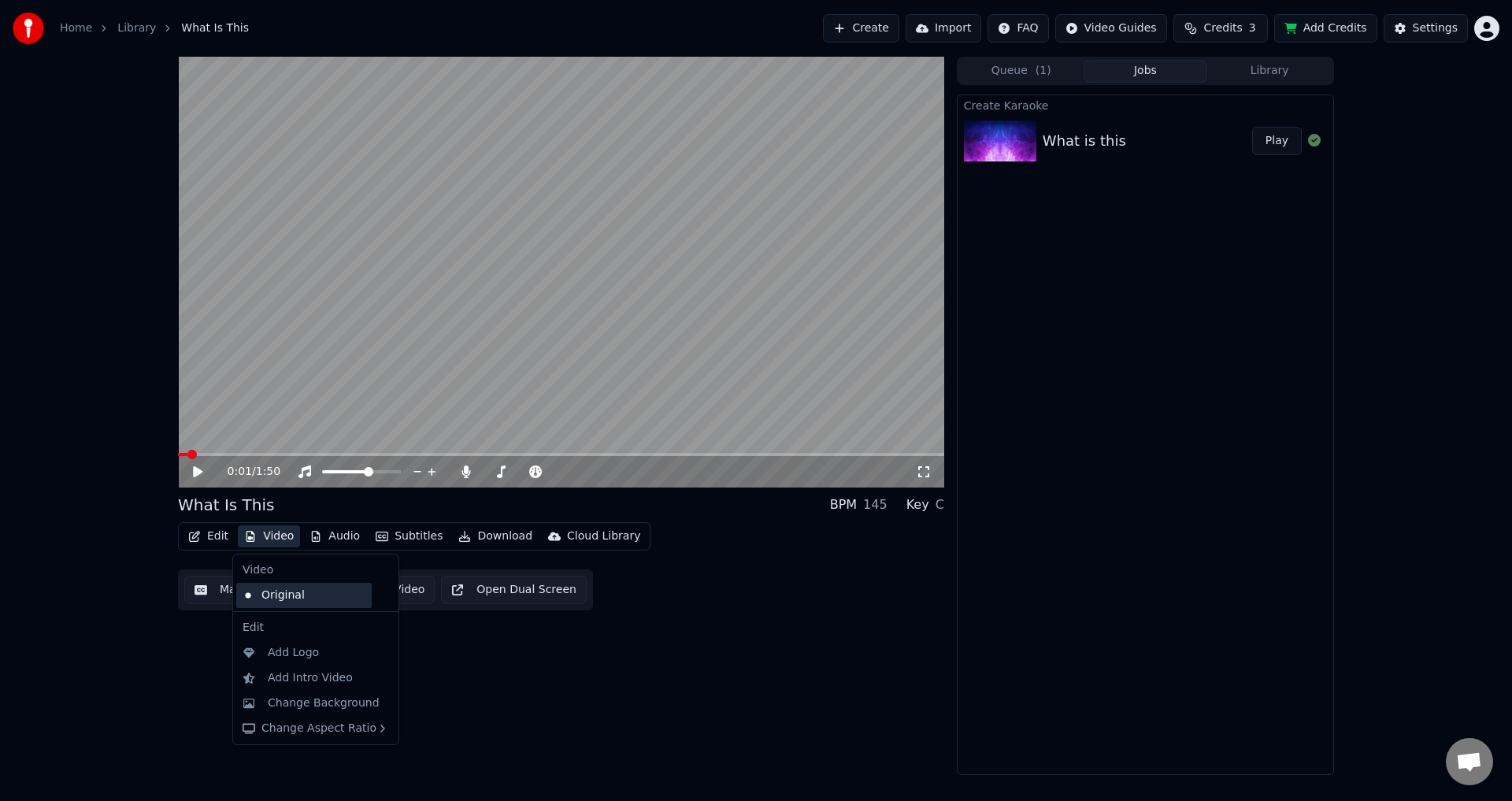
click at [285, 593] on div "Original" at bounding box center [303, 595] width 136 height 25
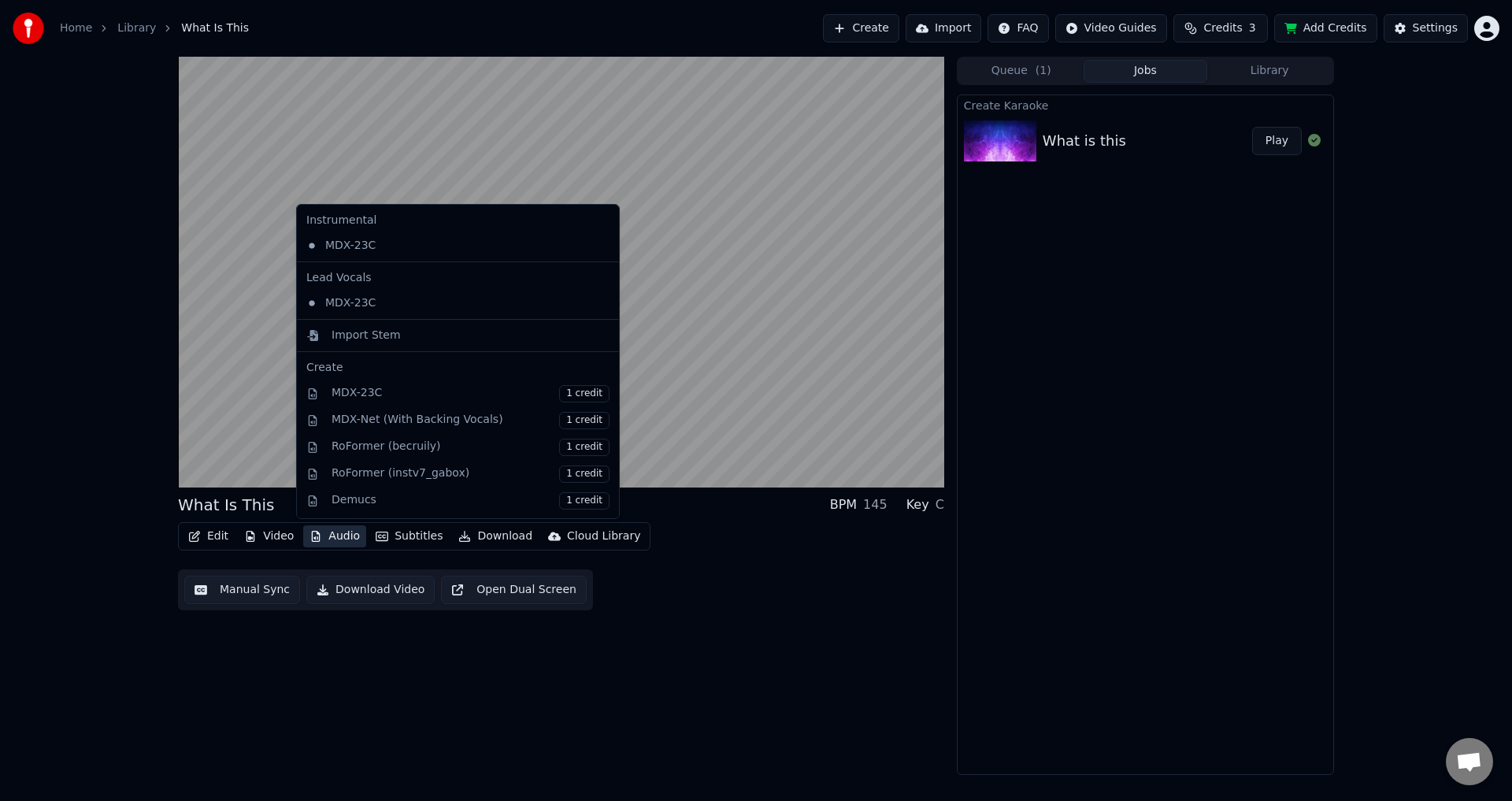
click at [323, 537] on button "Audio" at bounding box center [335, 536] width 63 height 22
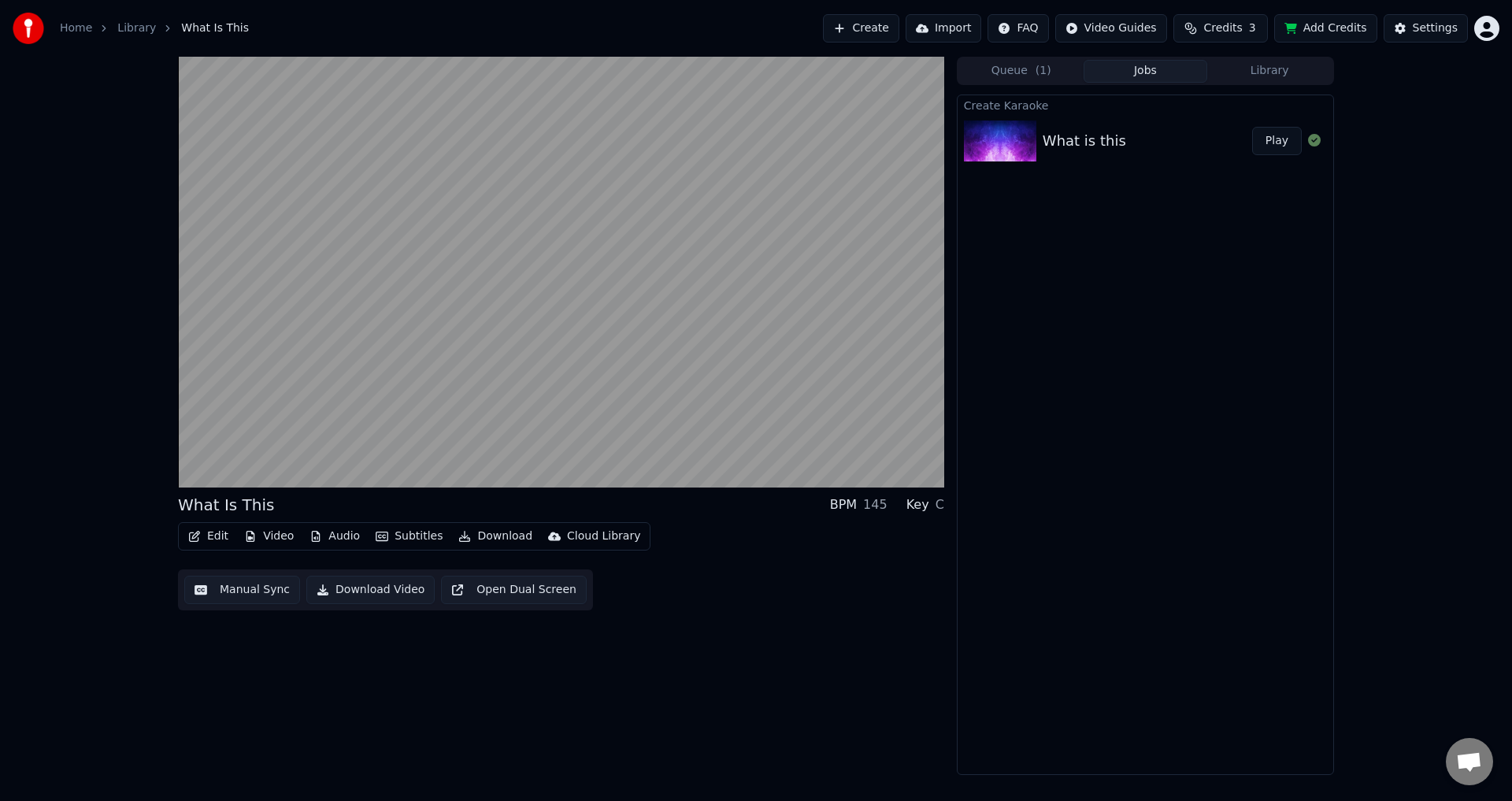
click at [689, 633] on div "What Is This BPM 145 Key C Edit Video Audio Subtitles Download Cloud Library Ma…" at bounding box center [561, 415] width 766 height 718
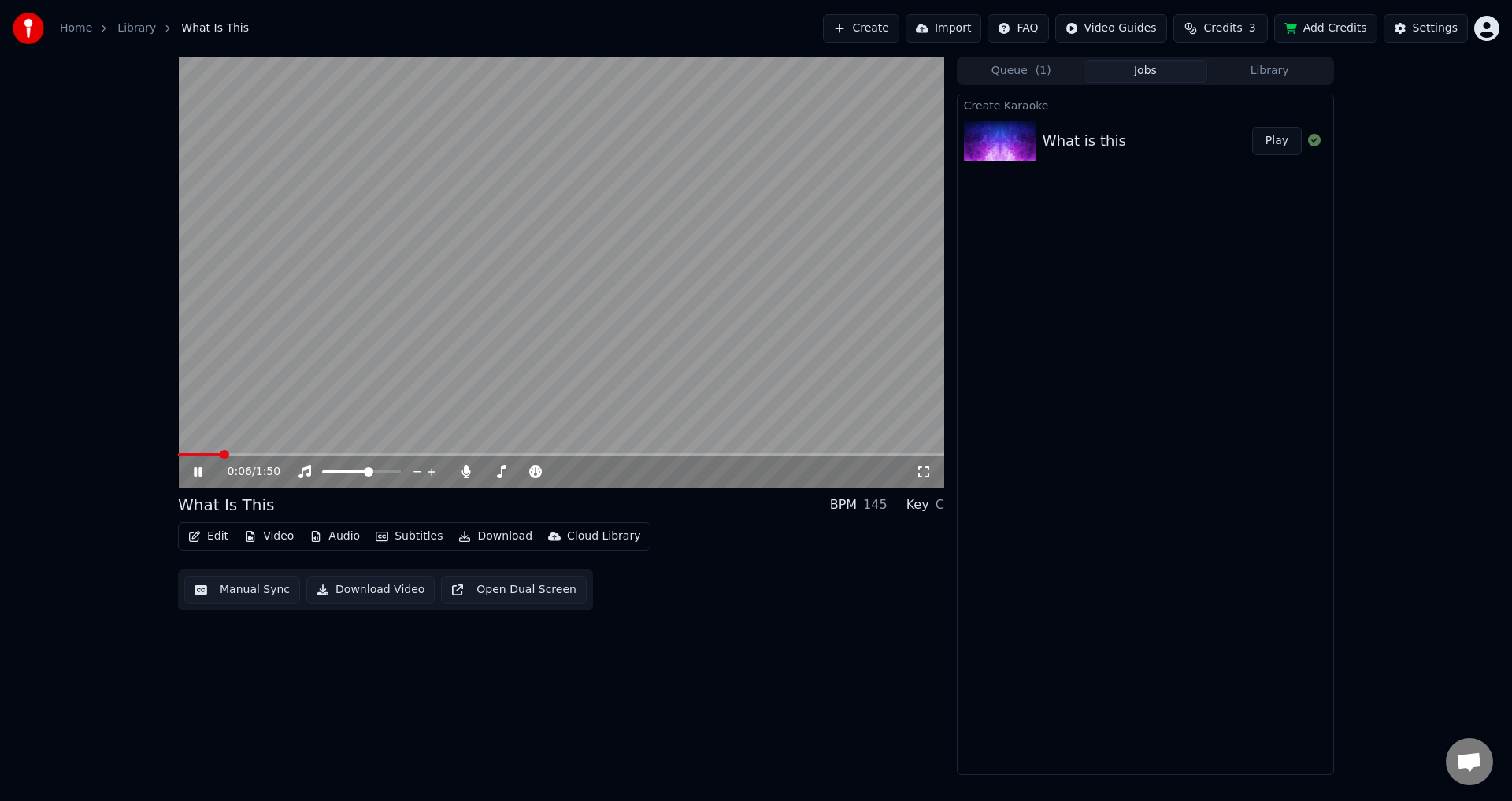
click at [716, 390] on video at bounding box center [561, 272] width 766 height 431
click at [266, 534] on button "Video" at bounding box center [269, 536] width 62 height 22
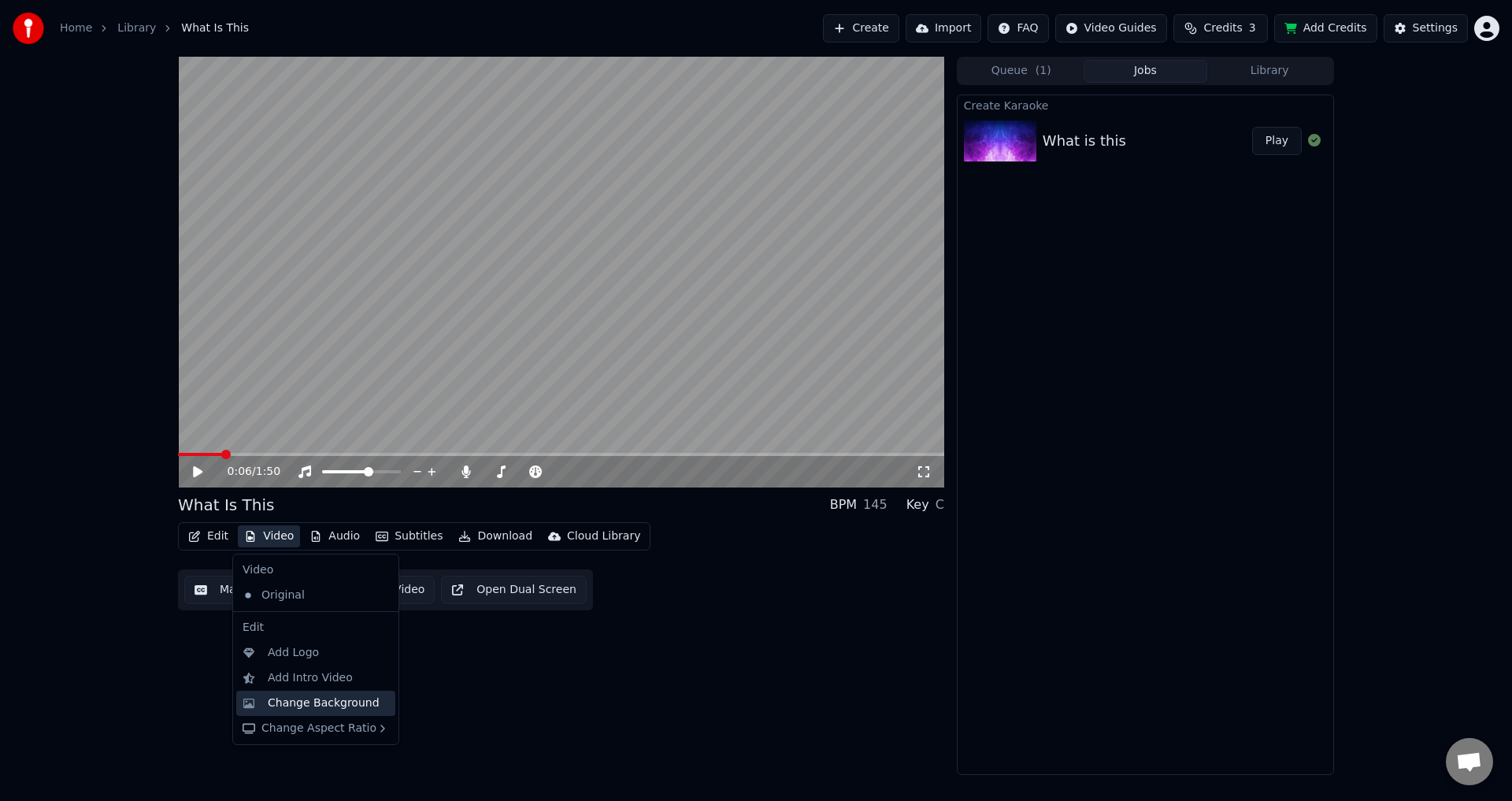
click at [342, 706] on div "Change Background" at bounding box center [324, 703] width 112 height 16
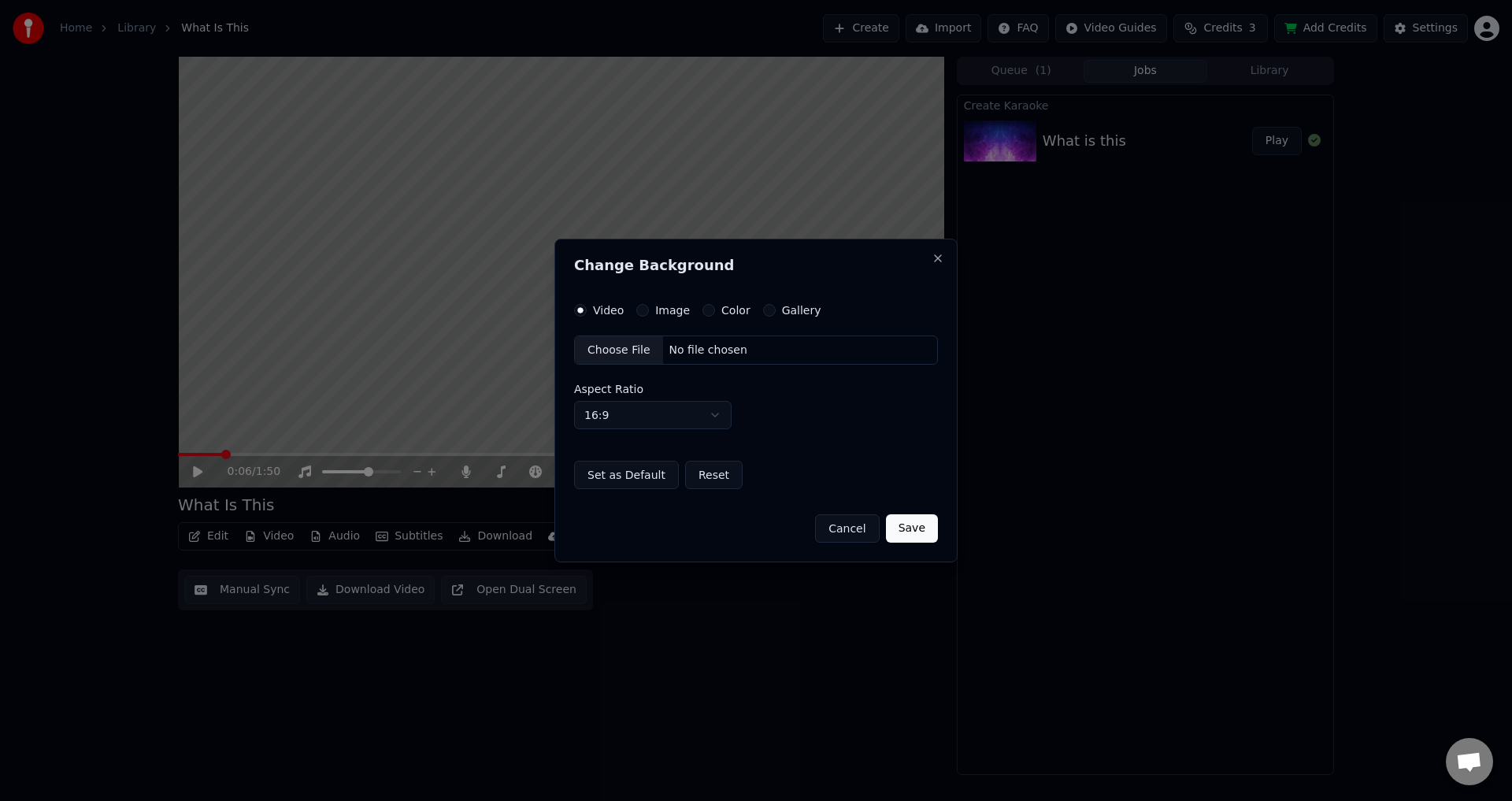
click at [622, 350] on div "Choose File" at bounding box center [618, 350] width 88 height 28
click at [921, 531] on button "Save" at bounding box center [911, 528] width 52 height 28
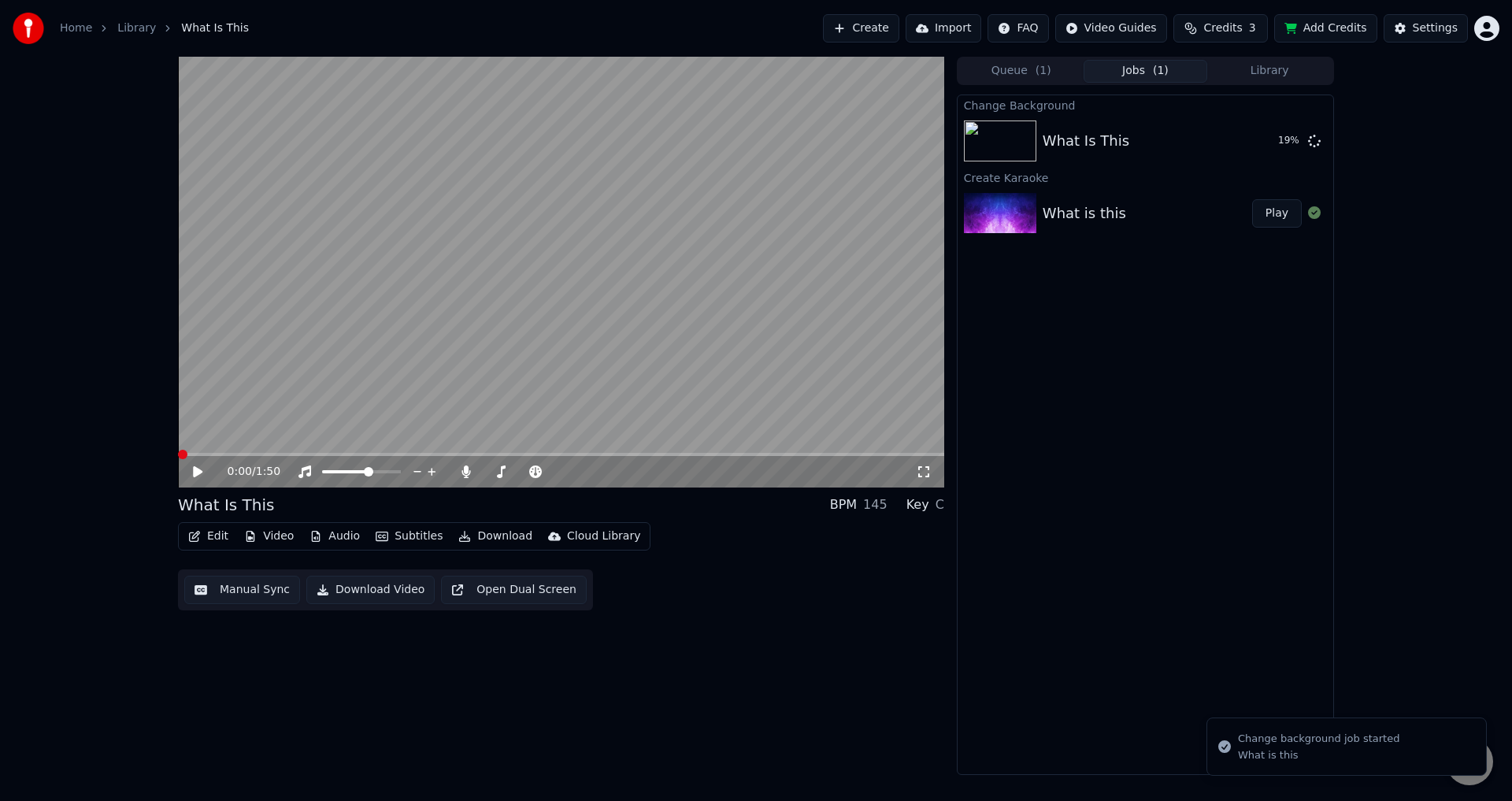
click at [178, 459] on span at bounding box center [182, 454] width 9 height 9
click at [1279, 146] on button "Play" at bounding box center [1277, 141] width 49 height 28
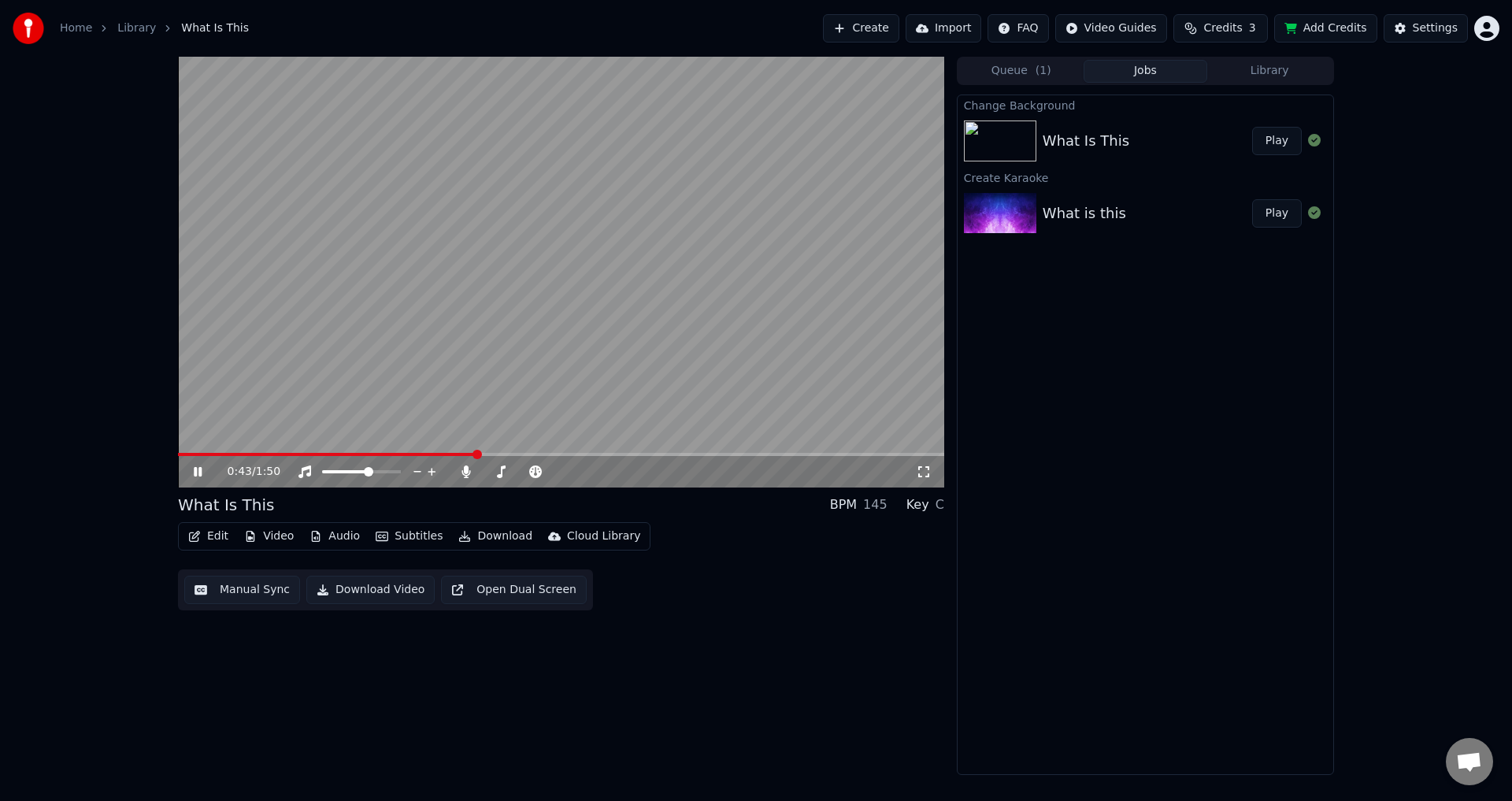
click at [572, 355] on video at bounding box center [561, 272] width 766 height 431
click at [562, 471] on span at bounding box center [523, 472] width 79 height 3
drag, startPoint x: 375, startPoint y: 475, endPoint x: 400, endPoint y: 481, distance: 25.7
click at [420, 480] on div "0:43 / 1:50" at bounding box center [561, 472] width 766 height 31
click at [400, 472] on span at bounding box center [395, 471] width 9 height 9
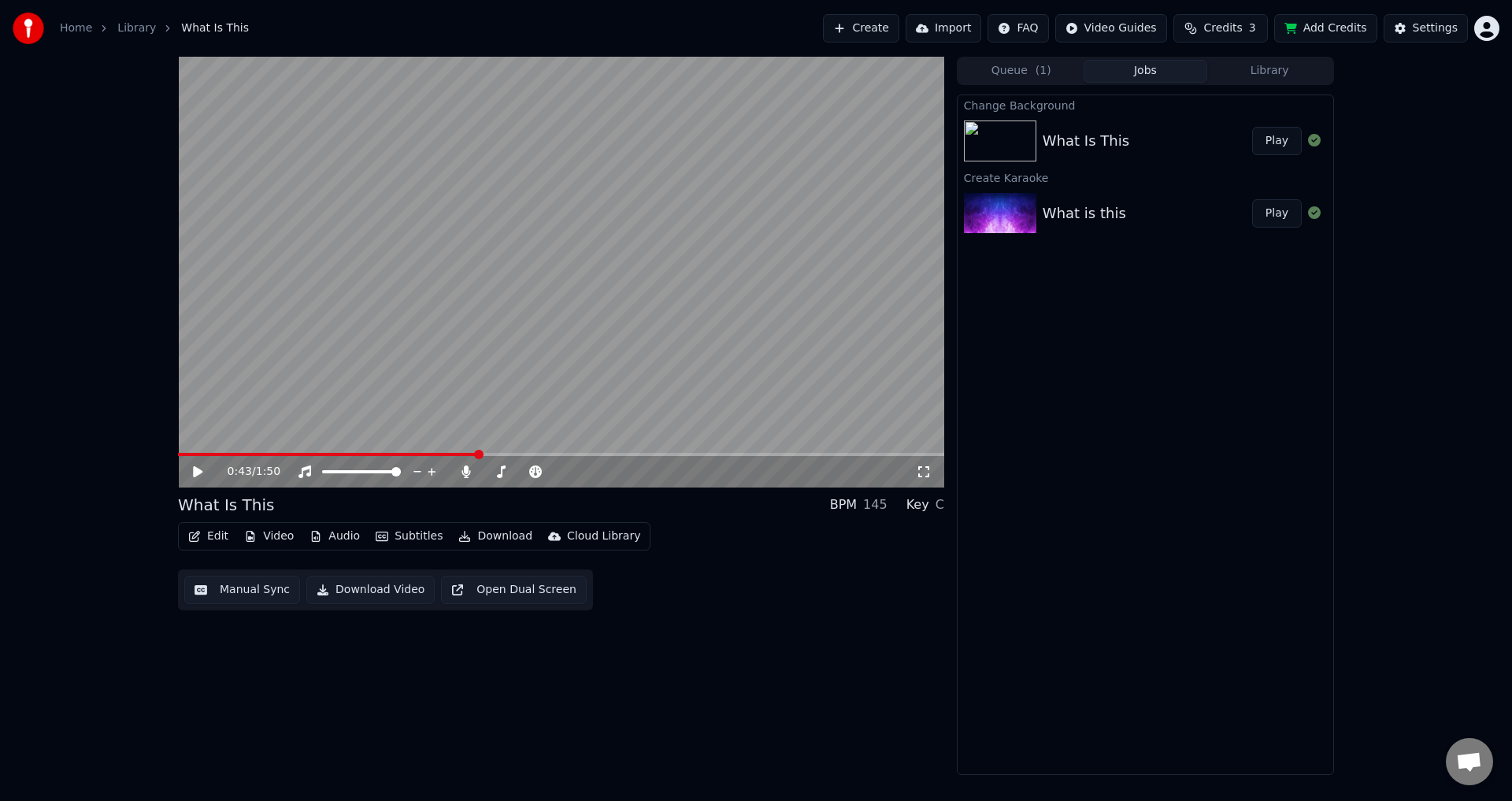
click at [497, 539] on button "Download" at bounding box center [495, 536] width 86 height 22
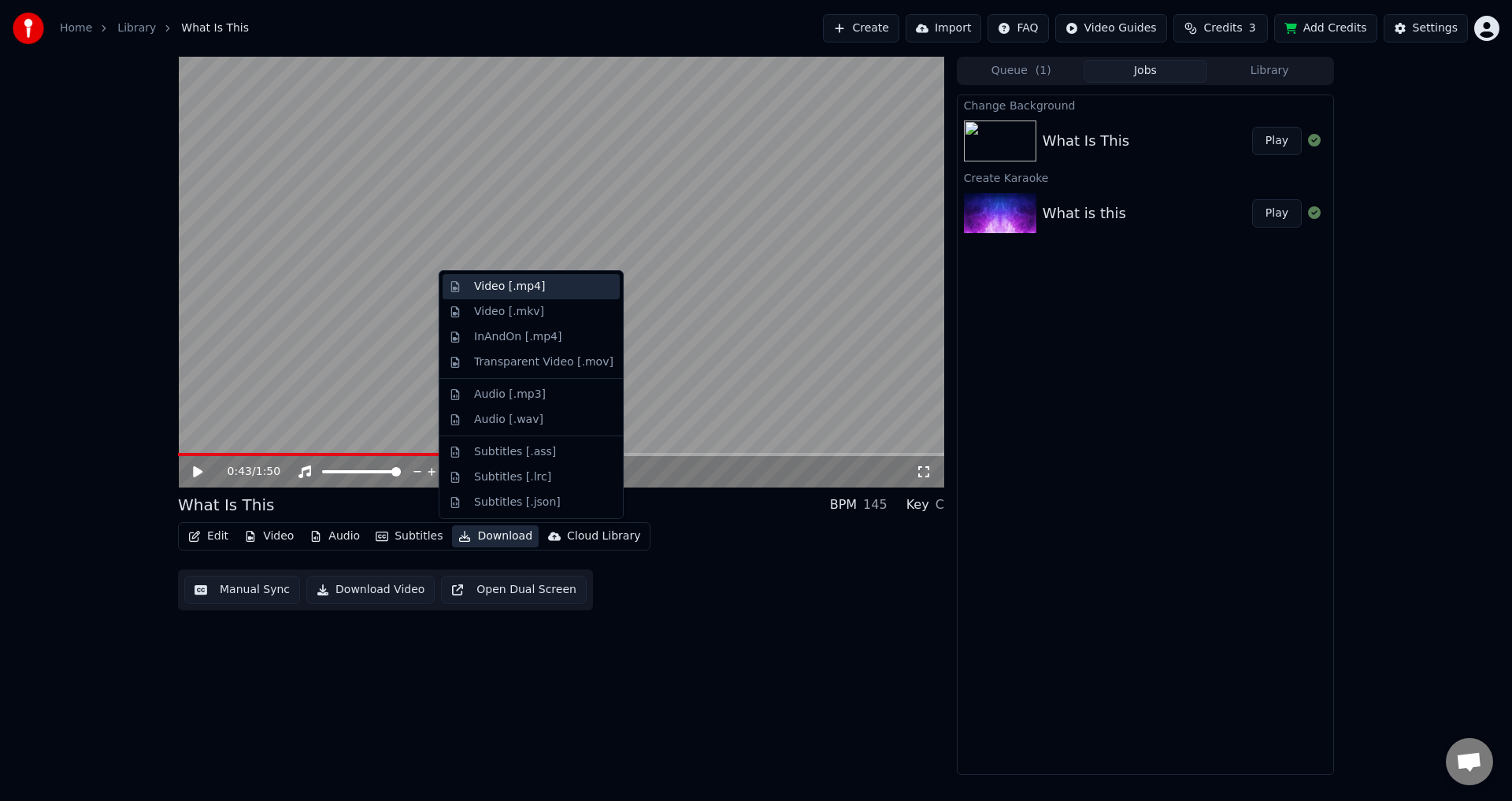
click at [531, 285] on div "Video [.mp4]" at bounding box center [510, 286] width 71 height 16
